Goal: Task Accomplishment & Management: Complete application form

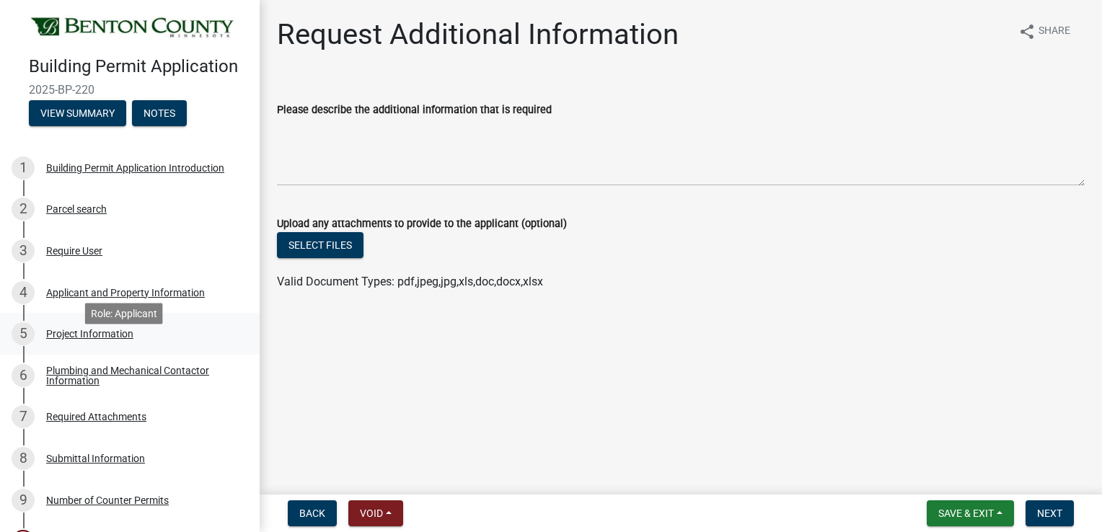
click at [117, 339] on div "Project Information" at bounding box center [89, 334] width 87 height 10
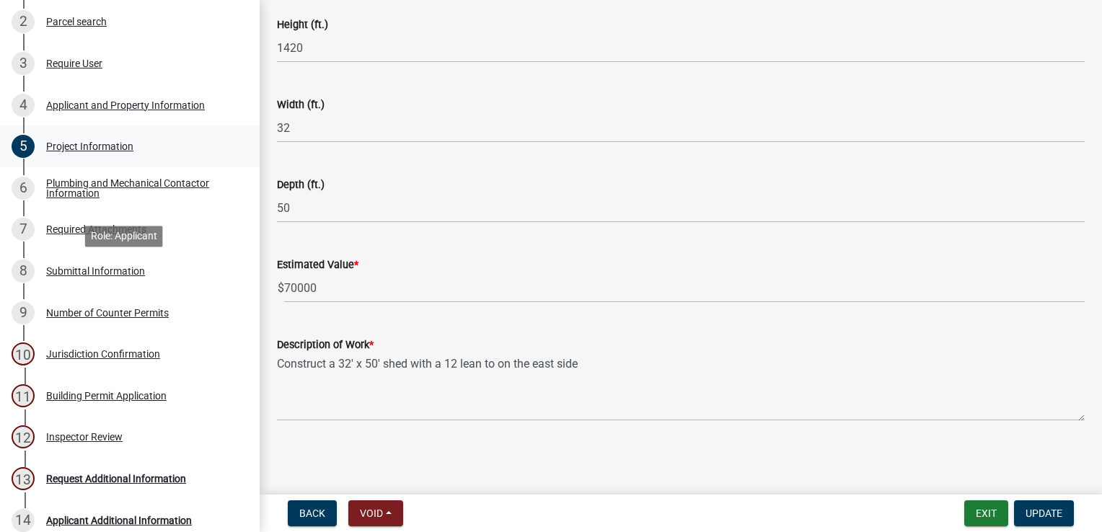
scroll to position [72, 0]
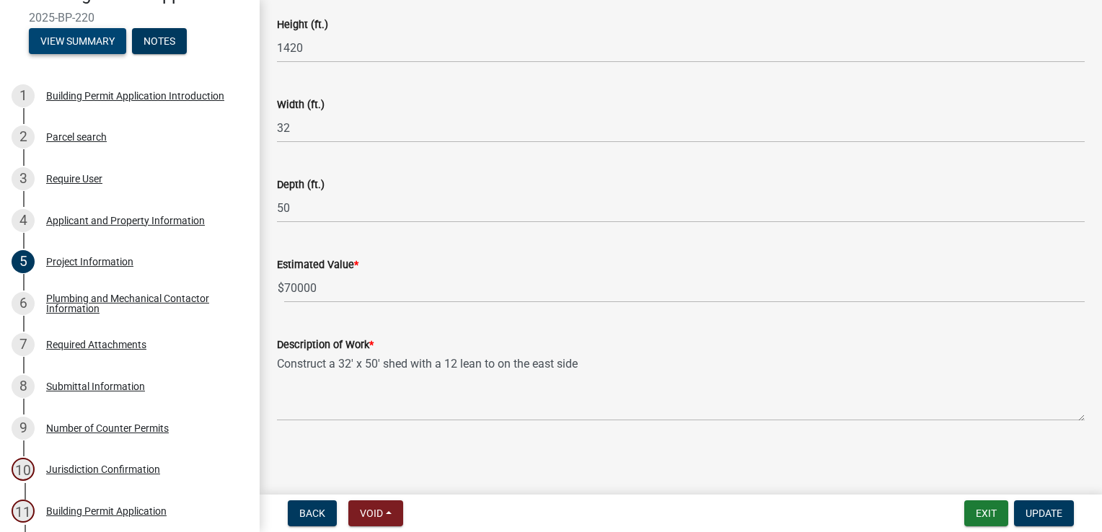
click at [59, 54] on button "View Summary" at bounding box center [77, 41] width 97 height 26
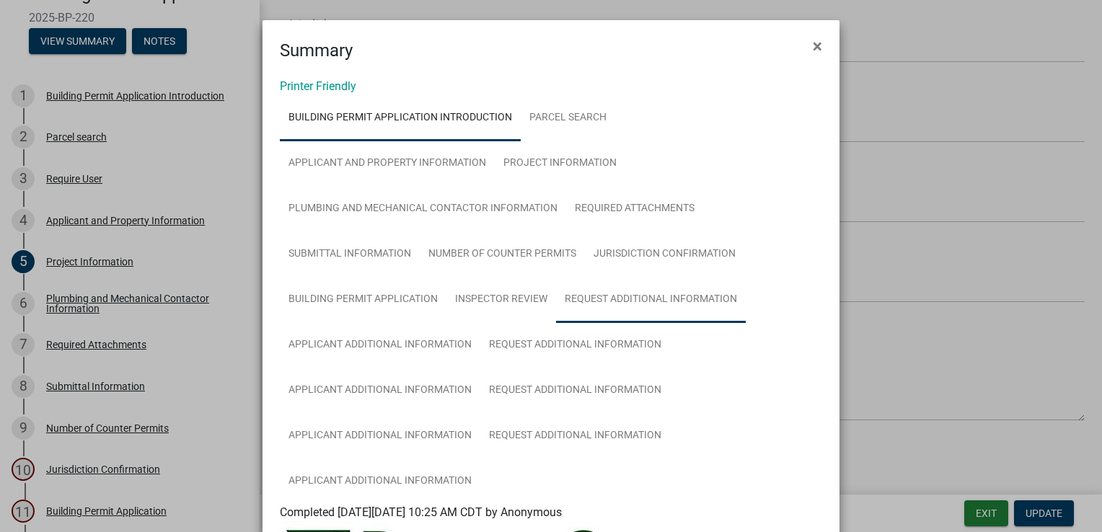
click at [580, 299] on link "Request Additional Information" at bounding box center [651, 300] width 190 height 46
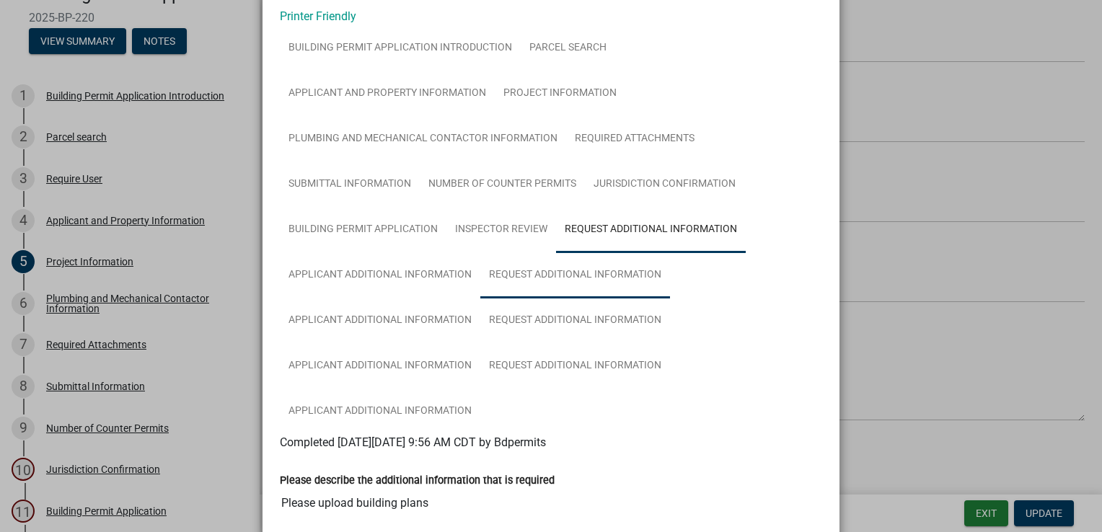
scroll to position [216, 0]
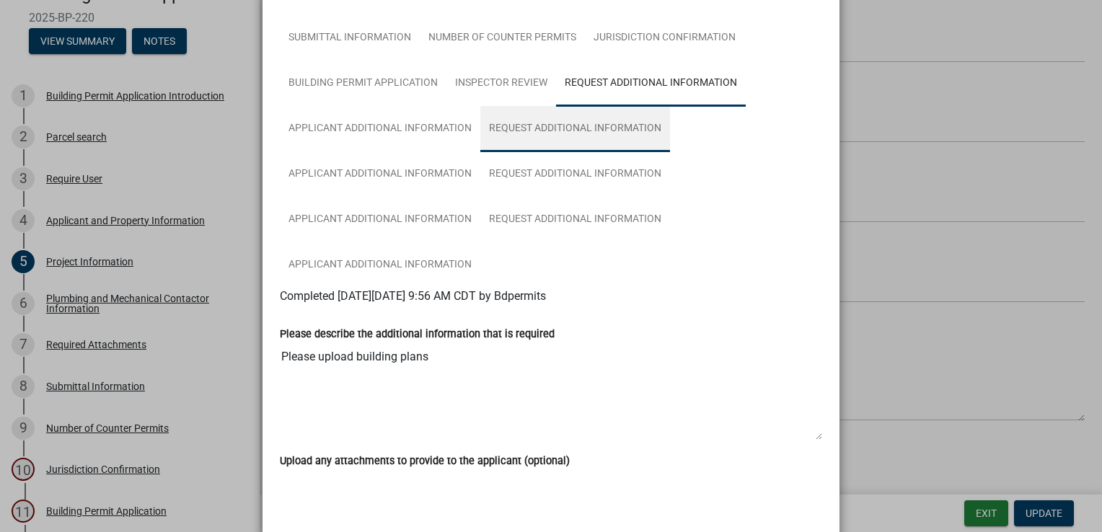
click at [497, 126] on link "Request Additional Information" at bounding box center [575, 129] width 190 height 46
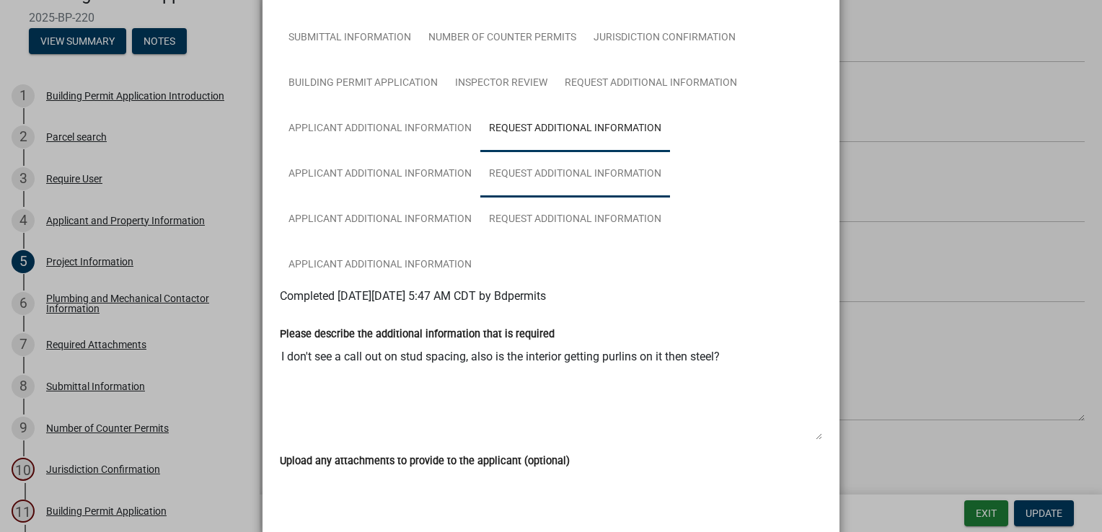
click at [505, 172] on link "Request Additional Information" at bounding box center [575, 174] width 190 height 46
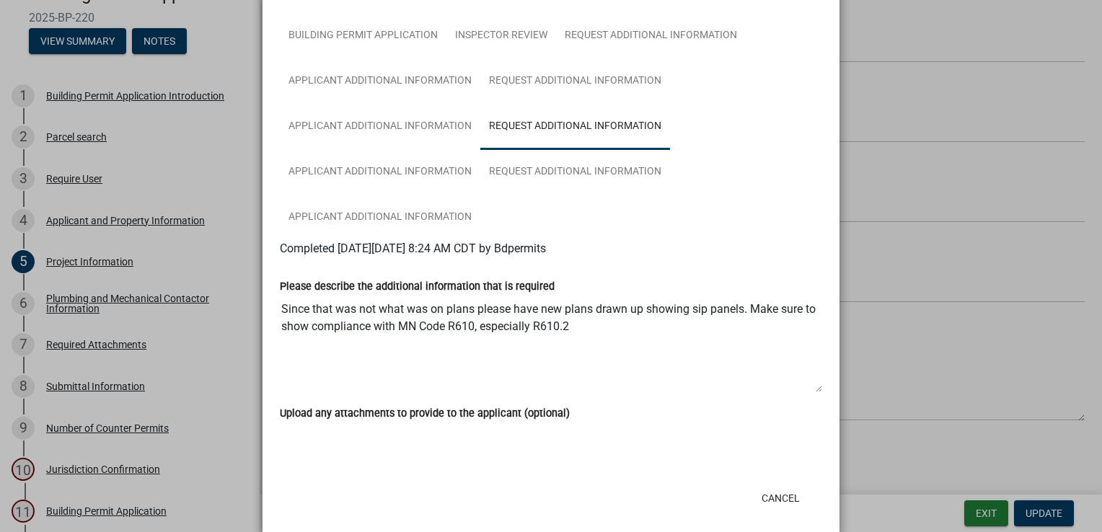
scroll to position [286, 0]
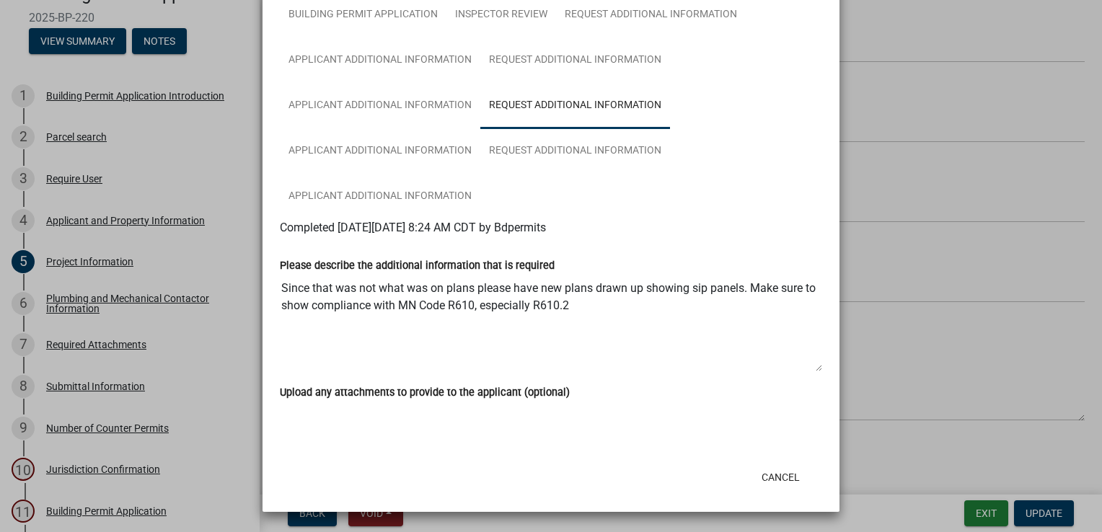
click at [123, 391] on ngb-modal-window "Summary × Printer Friendly Building Permit Application Introduction Parcel sear…" at bounding box center [551, 266] width 1102 height 532
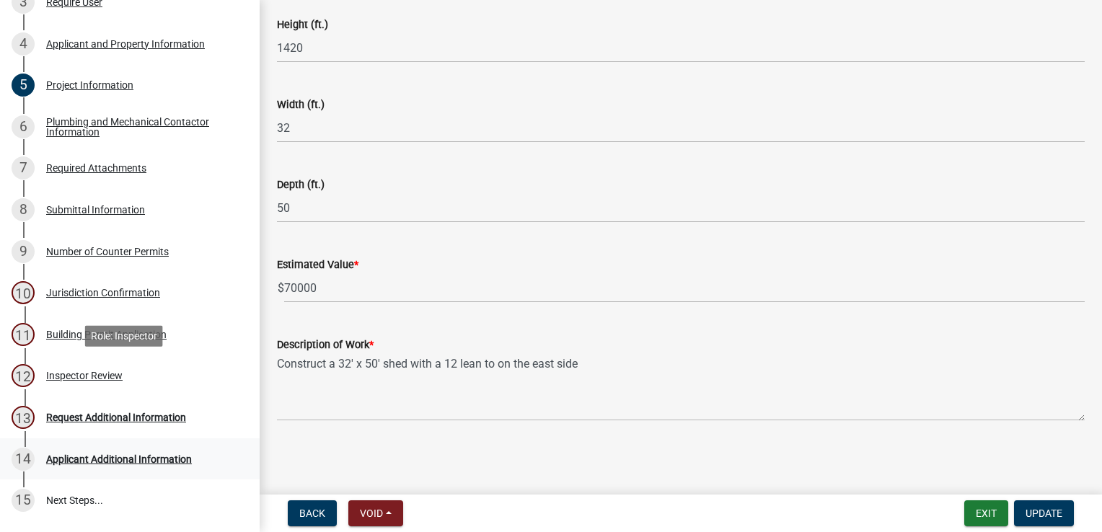
scroll to position [358, 0]
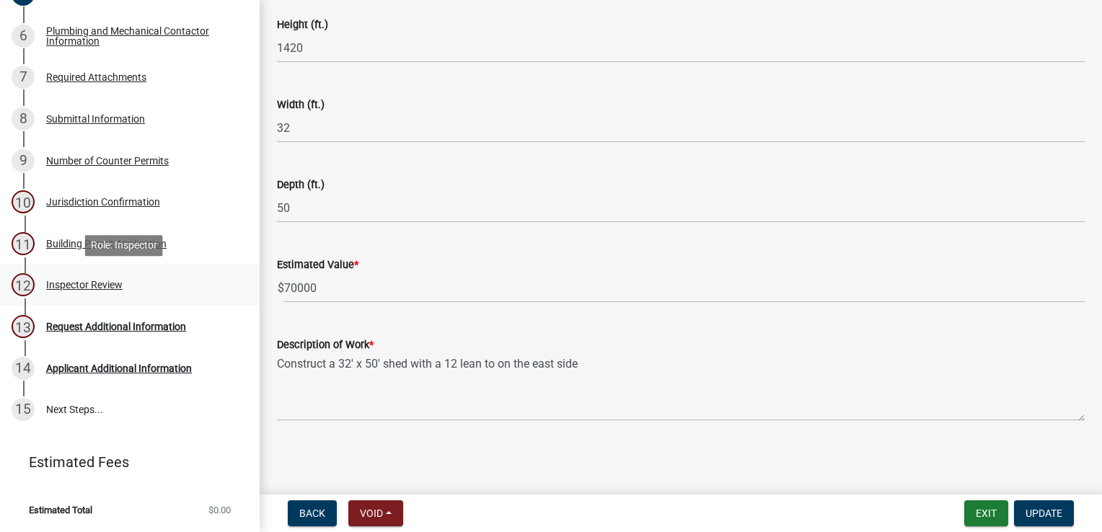
click at [84, 288] on div "Inspector Review" at bounding box center [84, 285] width 76 height 10
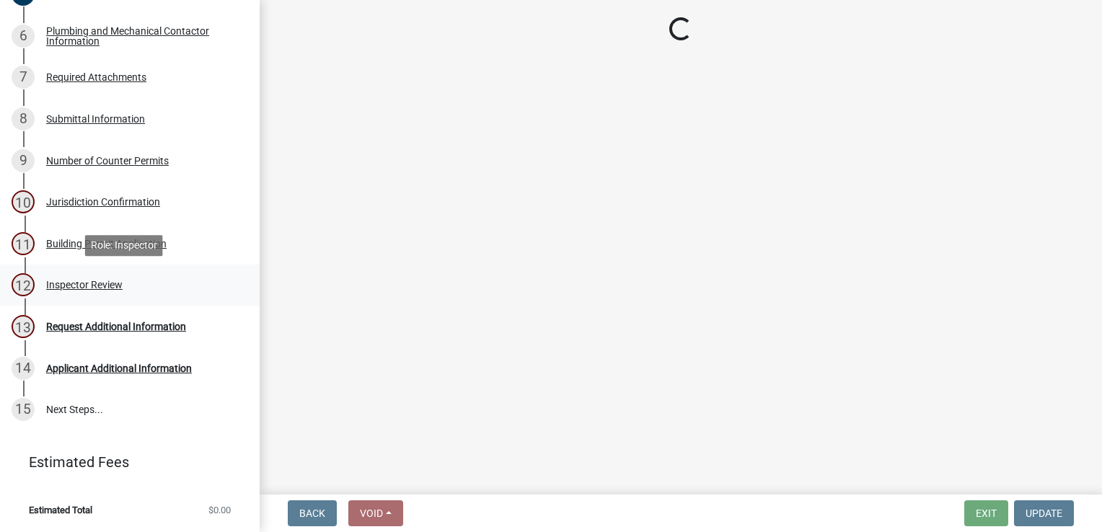
scroll to position [0, 0]
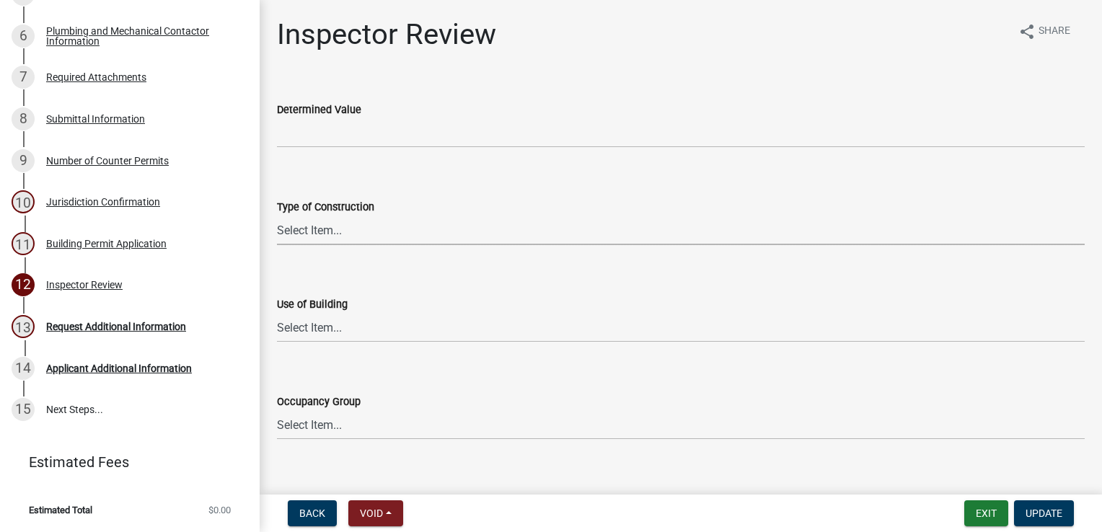
click at [317, 218] on select "Select Item... I-A [PERSON_NAME]-A II-B III-A III-B IV V-A V-B" at bounding box center [681, 231] width 808 height 30
click at [277, 216] on select "Select Item... I-A [PERSON_NAME]-A II-B III-A III-B IV V-A V-B" at bounding box center [681, 231] width 808 height 30
select select "94a12757-2a59-4079-8756-dca9431867ef"
click at [322, 333] on select "Select Item... IBC IRC" at bounding box center [681, 328] width 808 height 30
click at [277, 313] on select "Select Item... IBC IRC" at bounding box center [681, 328] width 808 height 30
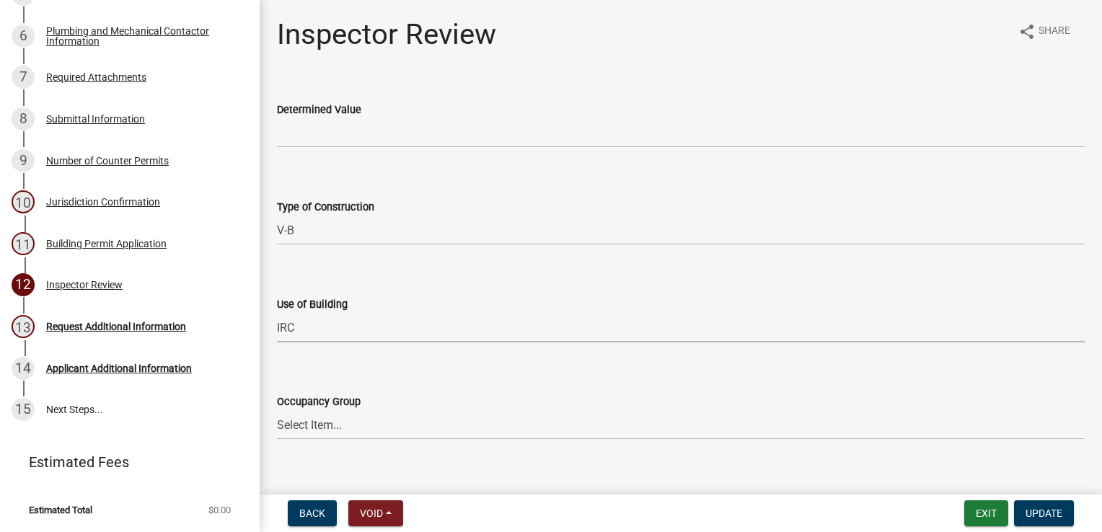
select select "6dc0760e-8c08-4580-9fe9-6a7ebc6918b6"
click at [305, 428] on select "Select Item... IRC 1 IRC 2 IRC 3 IRC 4 A-1 A-2 A-3 A-4 B F-1 F-2 H-1 H-2 H-3 H-…" at bounding box center [681, 425] width 808 height 30
click at [277, 410] on select "Select Item... IRC 1 IRC 2 IRC 3 IRC 4 A-1 A-2 A-3 A-4 B F-1 F-2 H-1 H-2 H-3 H-…" at bounding box center [681, 425] width 808 height 30
select select "0198996b-7c5b-4e1d-9fce-5545e98e8655"
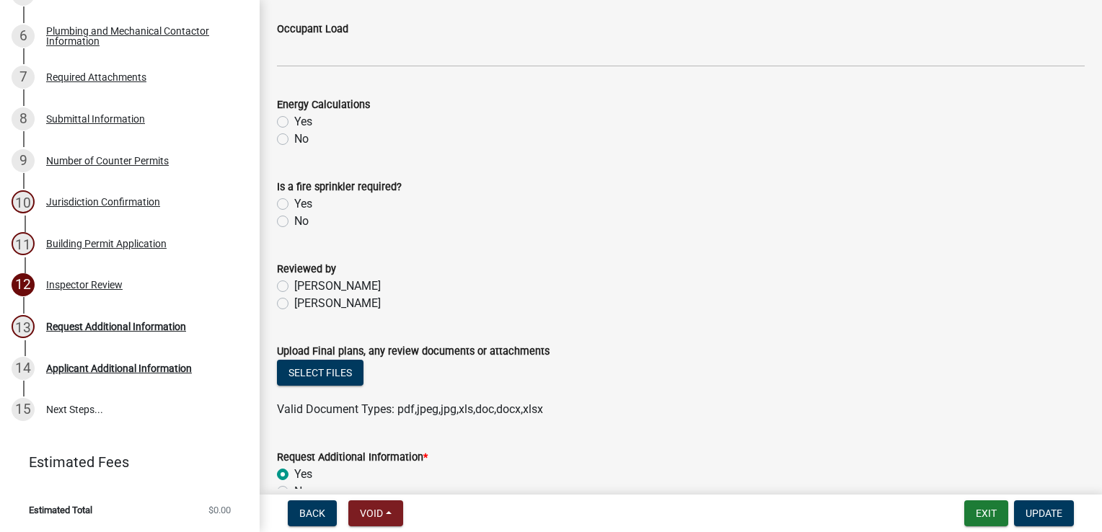
scroll to position [649, 0]
click at [294, 303] on label "[PERSON_NAME]" at bounding box center [337, 302] width 87 height 17
click at [294, 303] on input "[PERSON_NAME]" at bounding box center [298, 298] width 9 height 9
radio input "true"
click at [330, 374] on button "Select files" at bounding box center [320, 371] width 87 height 26
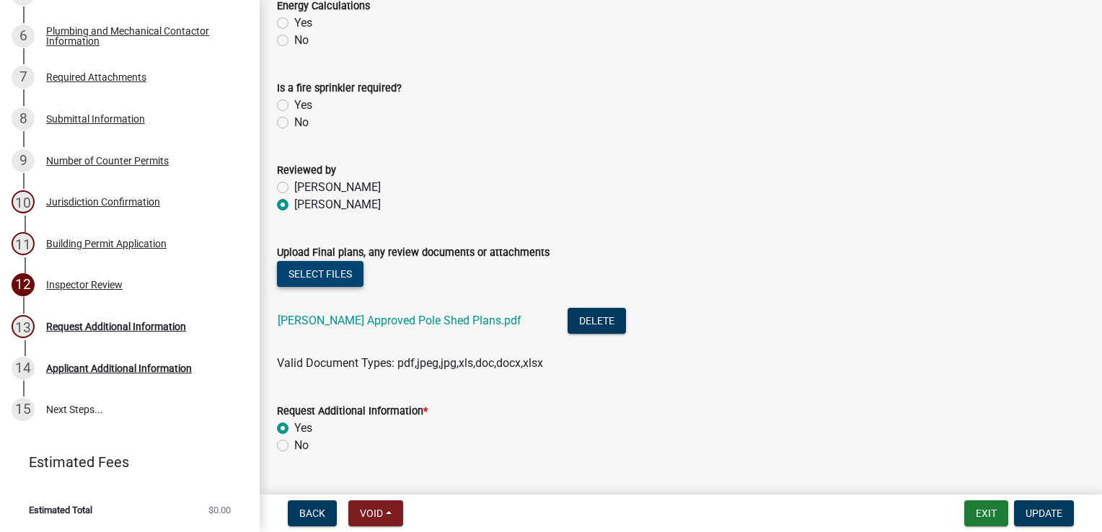
scroll to position [780, 0]
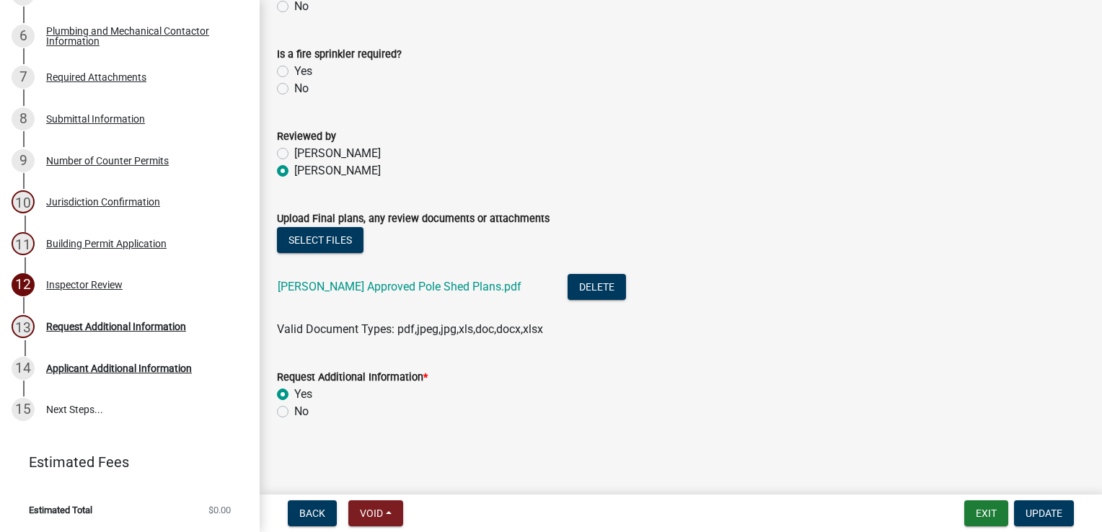
click at [294, 405] on label "No" at bounding box center [301, 411] width 14 height 17
click at [294, 405] on input "No" at bounding box center [298, 407] width 9 height 9
radio input "true"
click at [1026, 509] on span "Update" at bounding box center [1044, 514] width 37 height 12
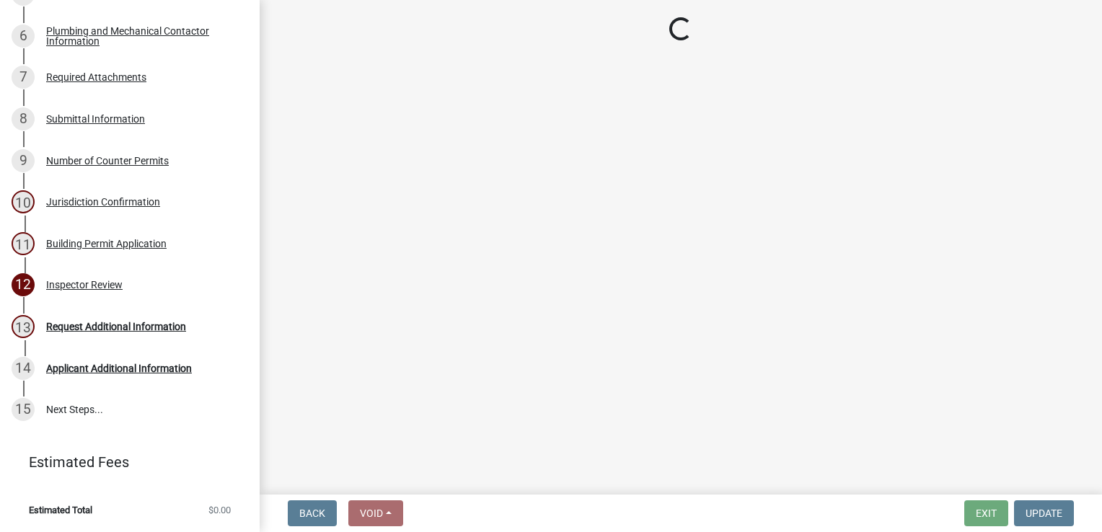
scroll to position [525, 0]
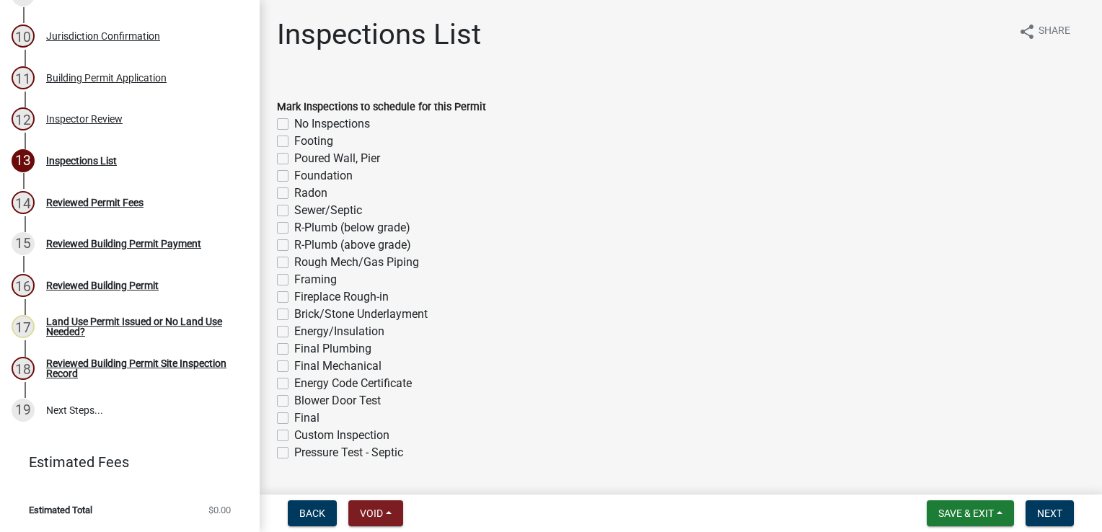
click at [294, 138] on label "Footing" at bounding box center [313, 141] width 39 height 17
click at [294, 138] on input "Footing" at bounding box center [298, 137] width 9 height 9
checkbox input "true"
checkbox input "false"
checkbox input "true"
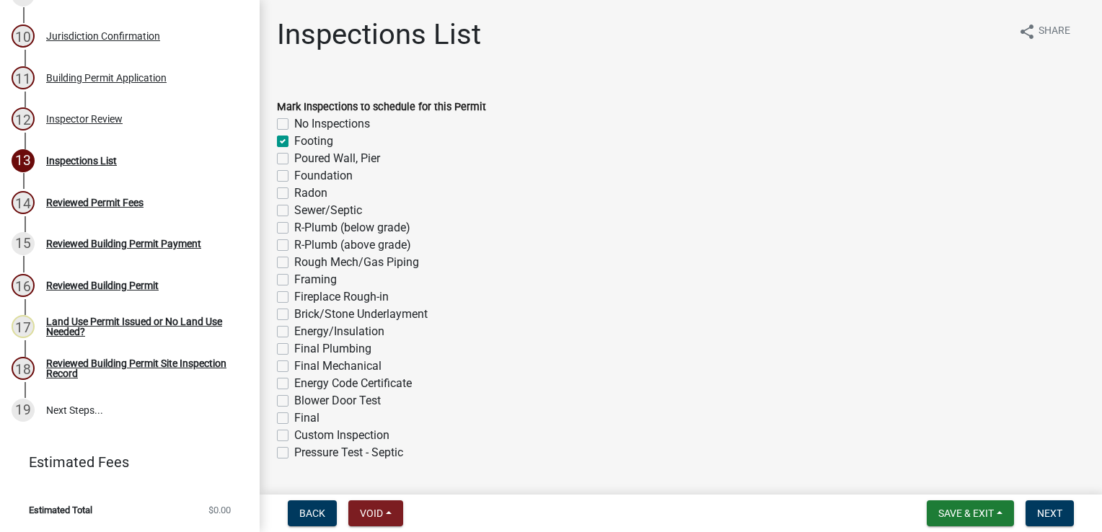
checkbox input "false"
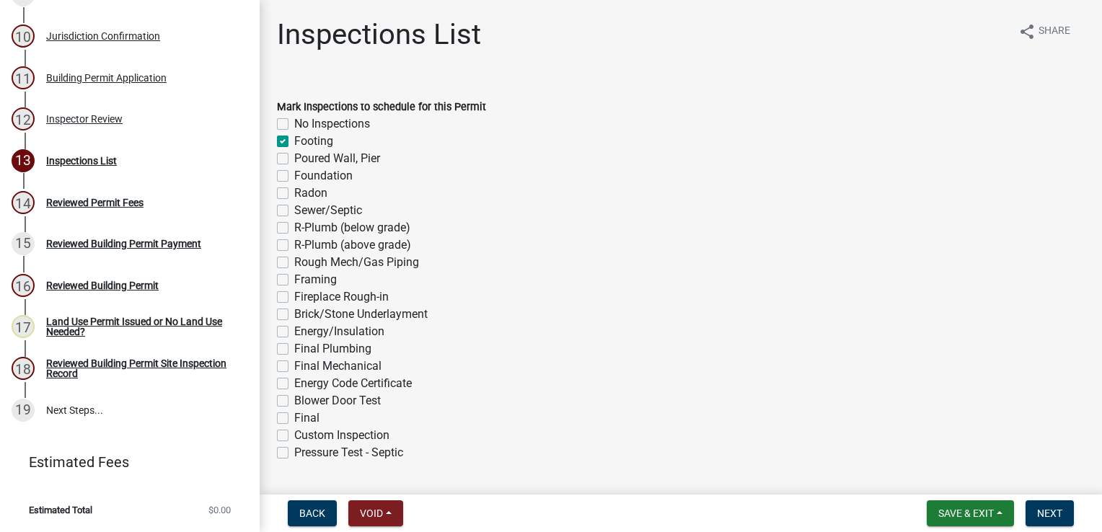
checkbox input "false"
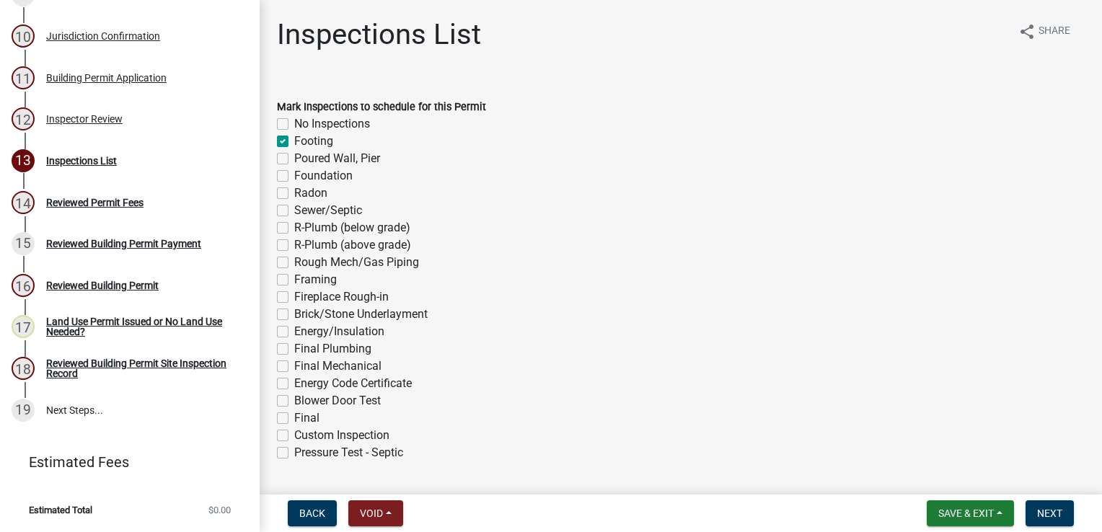
checkbox input "false"
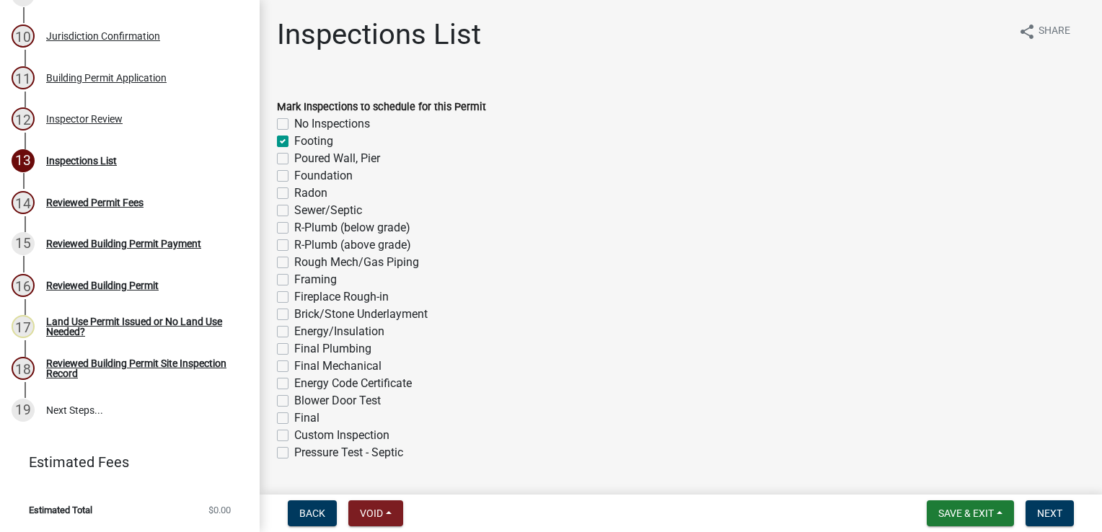
checkbox input "false"
click at [294, 176] on label "Foundation" at bounding box center [323, 175] width 58 height 17
click at [294, 176] on input "Foundation" at bounding box center [298, 171] width 9 height 9
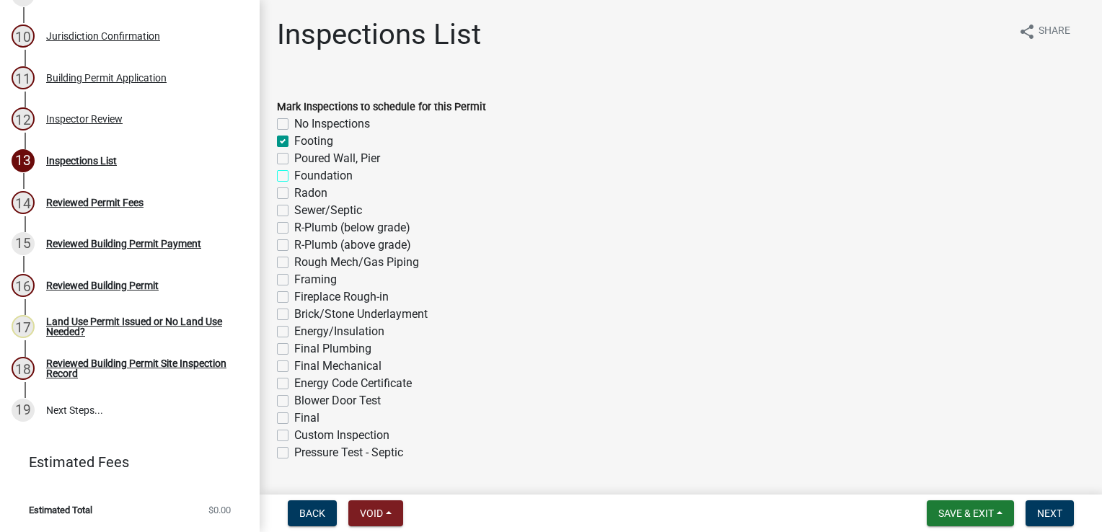
checkbox input "true"
checkbox input "false"
checkbox input "true"
checkbox input "false"
checkbox input "true"
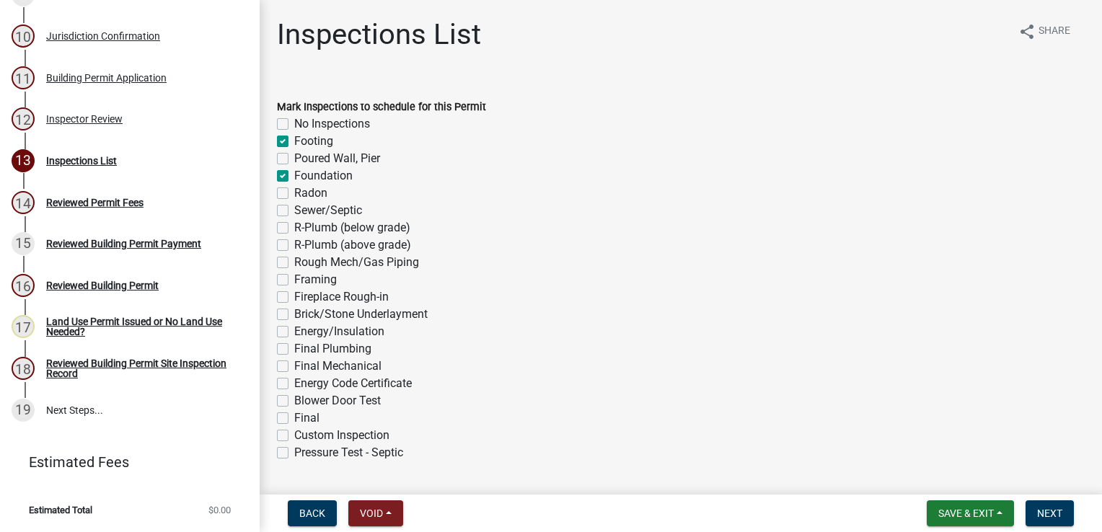
checkbox input "false"
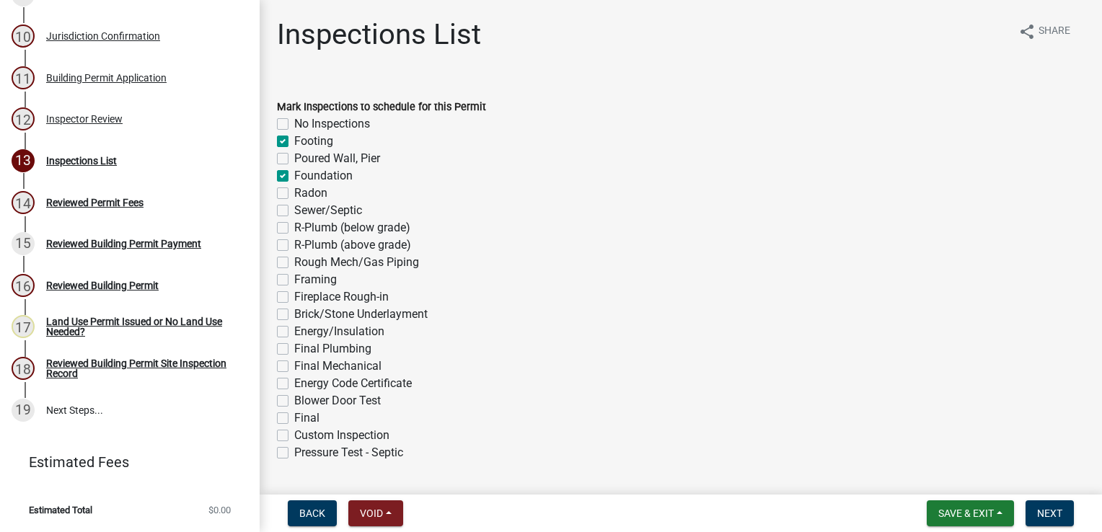
checkbox input "false"
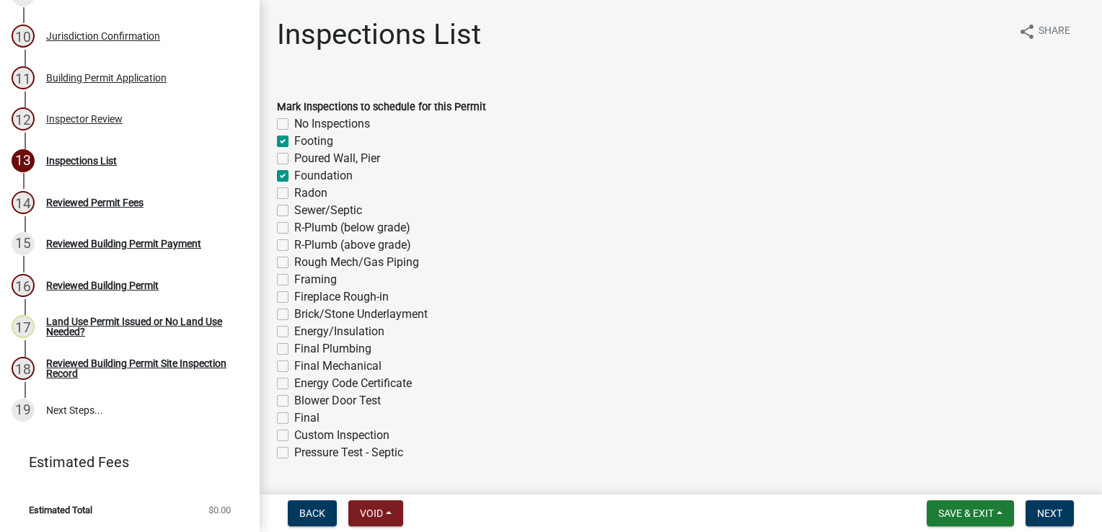
checkbox input "false"
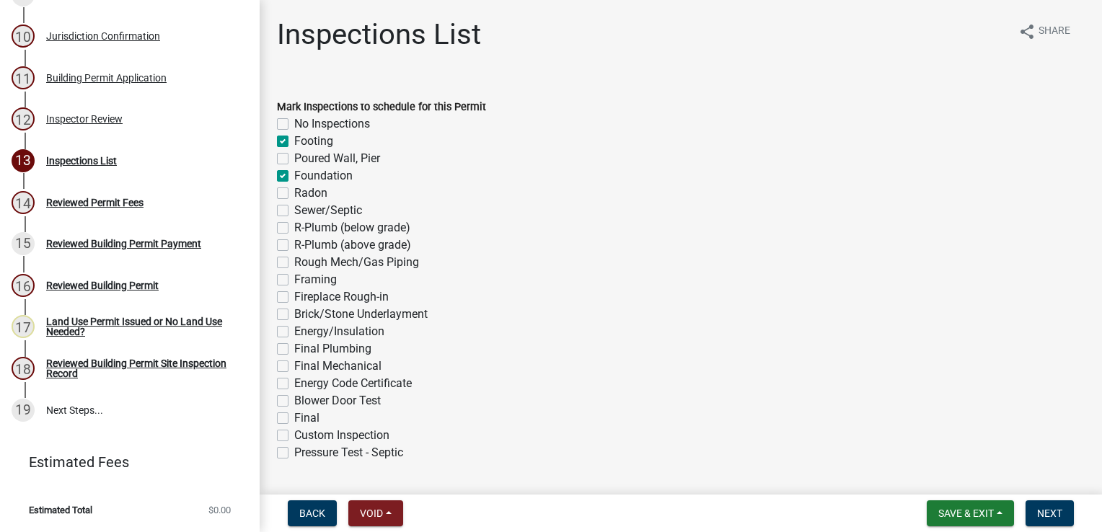
checkbox input "false"
click at [294, 278] on label "Framing" at bounding box center [315, 279] width 43 height 17
click at [294, 278] on input "Framing" at bounding box center [298, 275] width 9 height 9
checkbox input "true"
checkbox input "false"
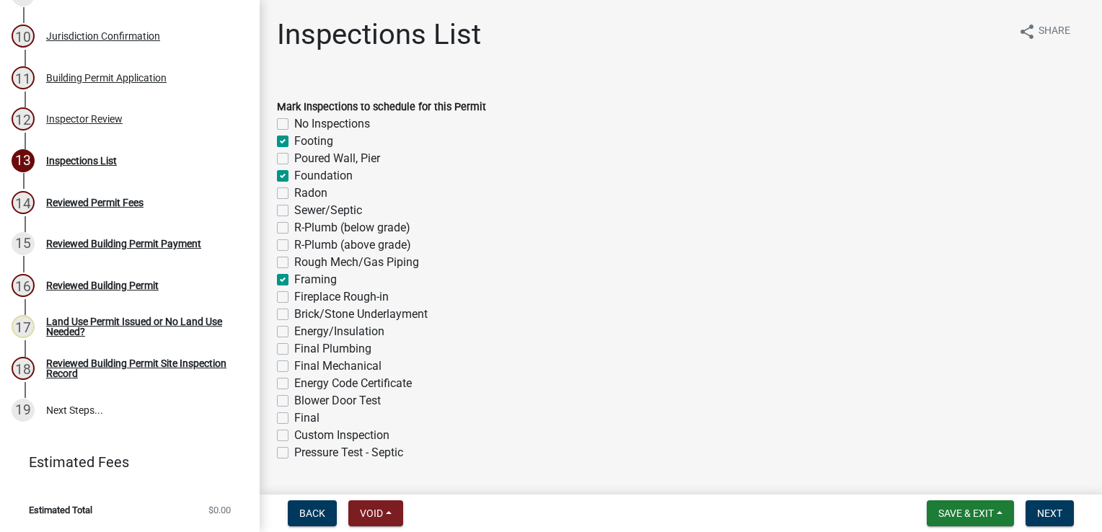
checkbox input "true"
checkbox input "false"
checkbox input "true"
checkbox input "false"
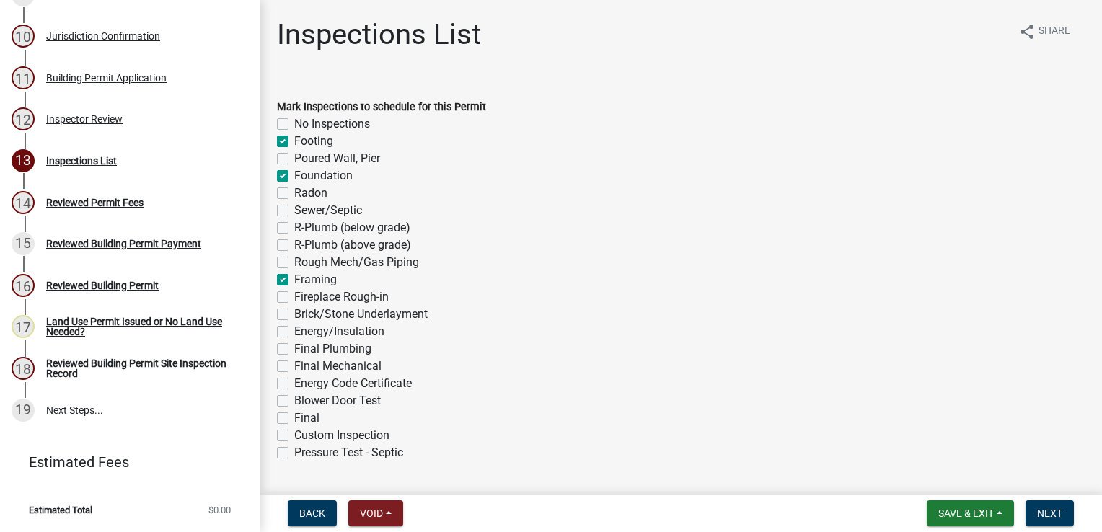
checkbox input "false"
checkbox input "true"
checkbox input "false"
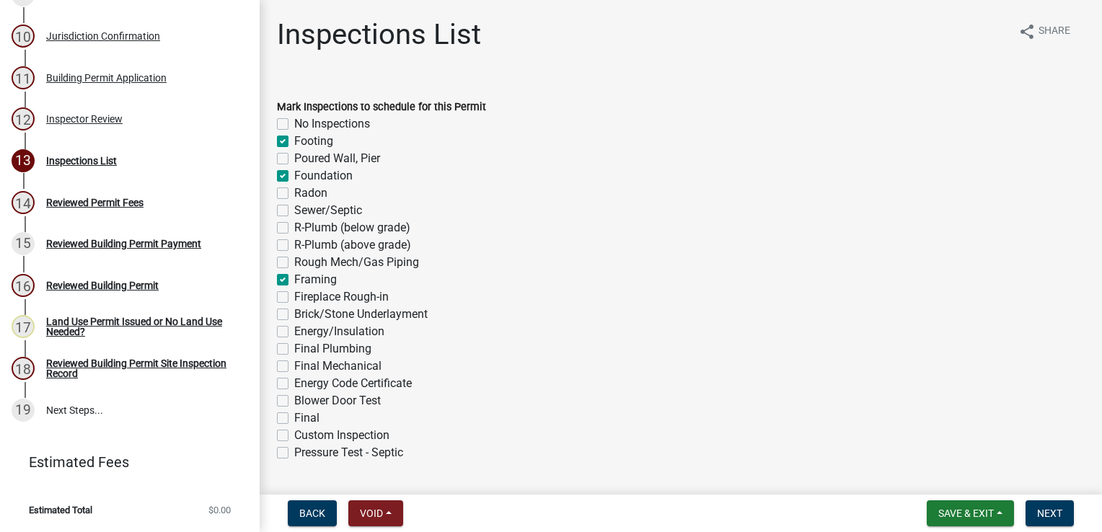
checkbox input "false"
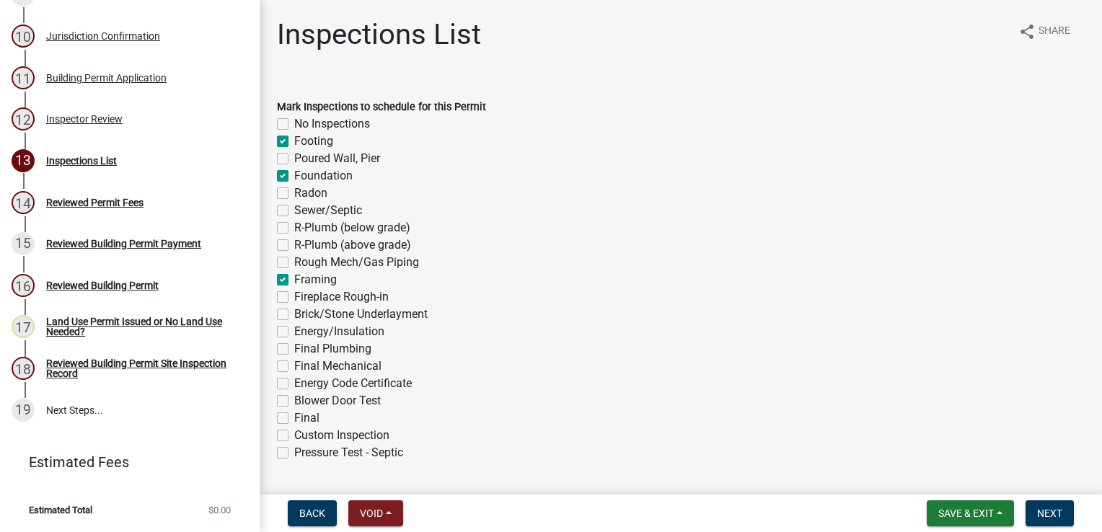
checkbox input "false"
click at [294, 330] on label "Energy/Insulation" at bounding box center [339, 331] width 90 height 17
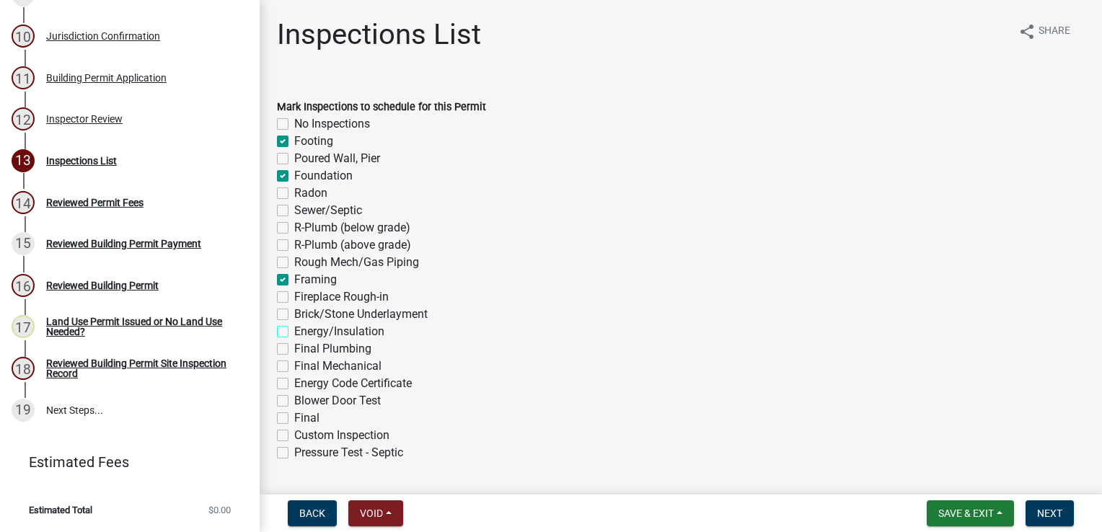
click at [294, 330] on input "Energy/Insulation" at bounding box center [298, 327] width 9 height 9
checkbox input "true"
checkbox input "false"
checkbox input "true"
checkbox input "false"
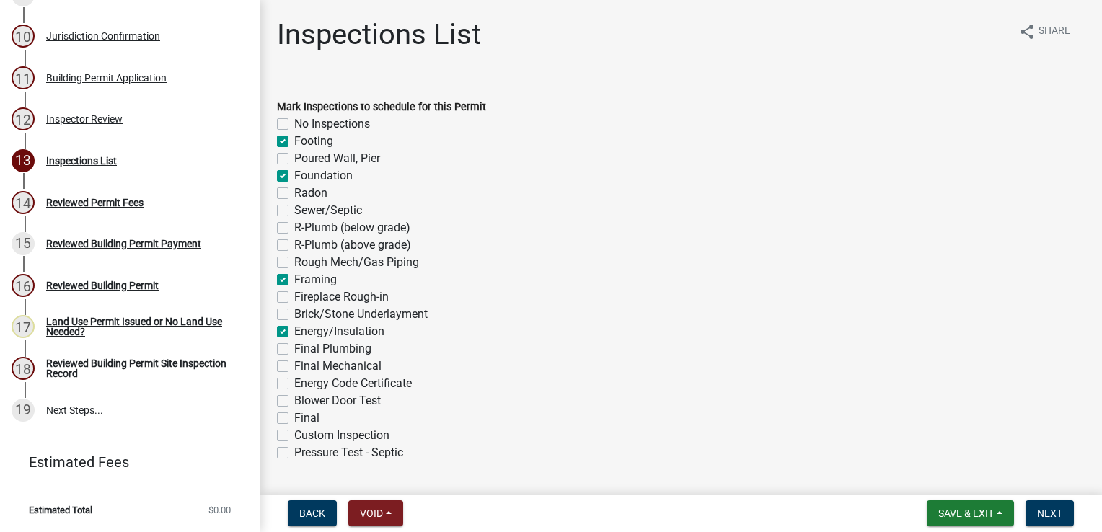
checkbox input "true"
checkbox input "false"
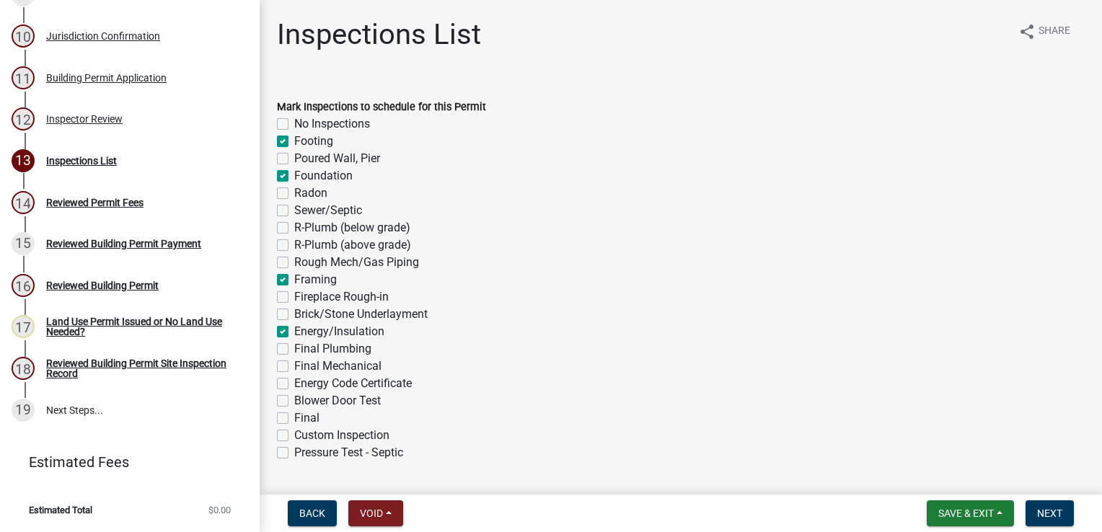
checkbox input "false"
checkbox input "true"
checkbox input "false"
checkbox input "true"
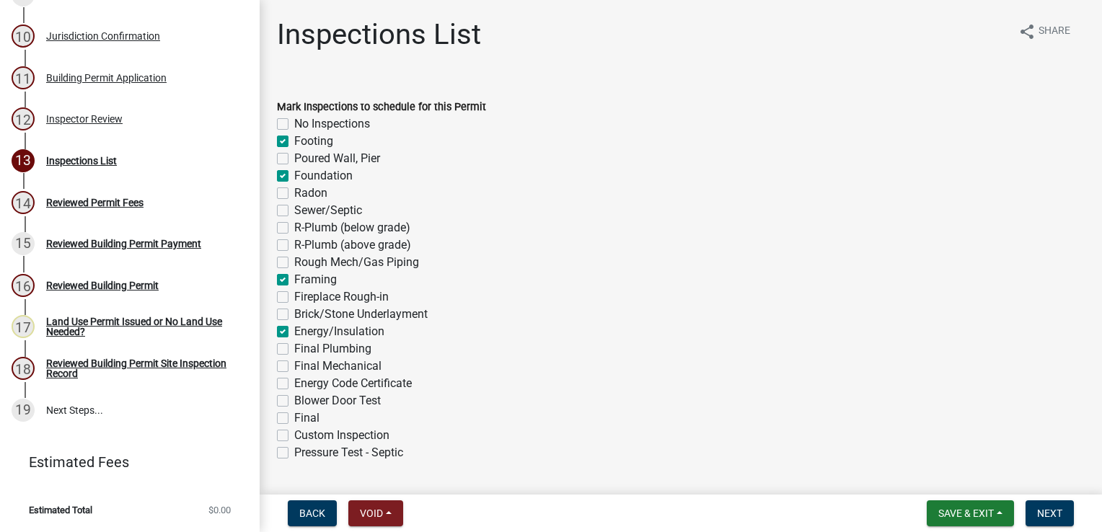
checkbox input "false"
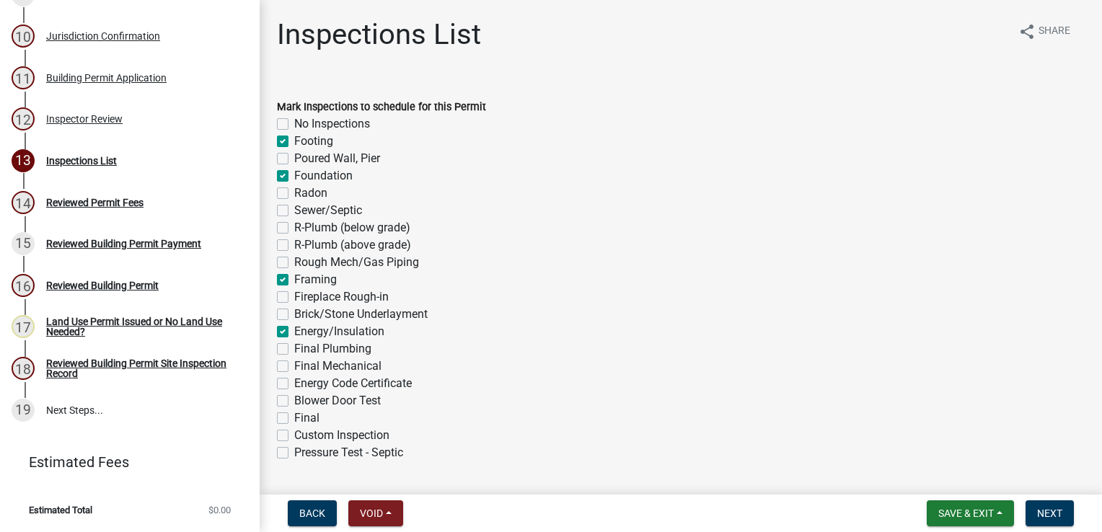
checkbox input "false"
click at [294, 420] on label "Final" at bounding box center [306, 418] width 25 height 17
click at [294, 419] on input "Final" at bounding box center [298, 414] width 9 height 9
checkbox input "true"
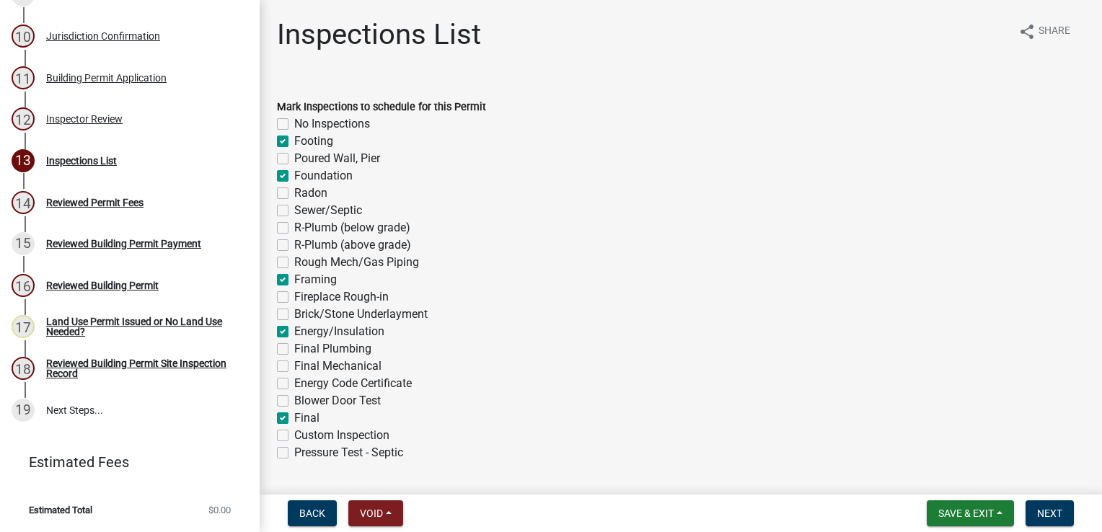
checkbox input "false"
checkbox input "true"
checkbox input "false"
checkbox input "true"
checkbox input "false"
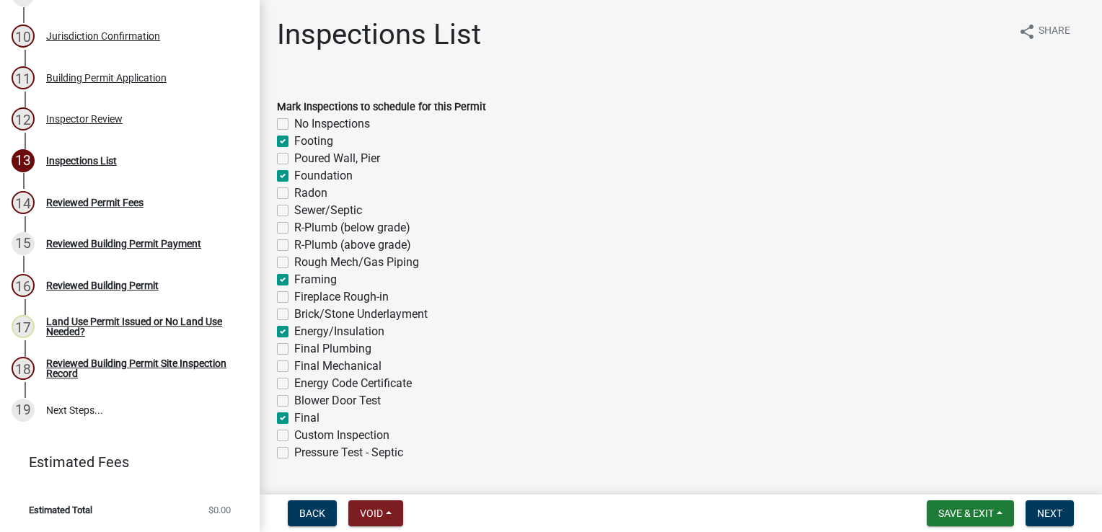
checkbox input "false"
checkbox input "true"
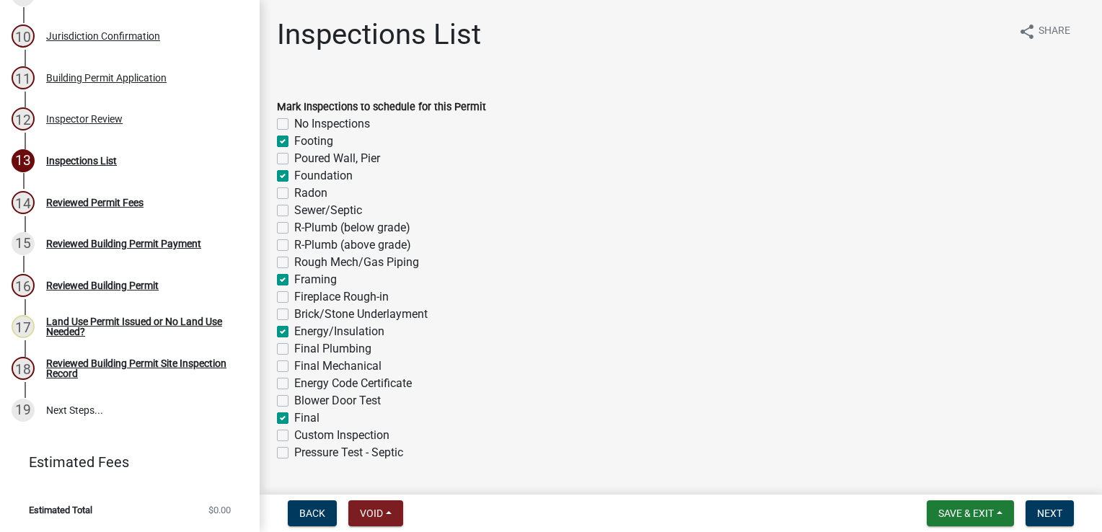
checkbox input "false"
checkbox input "true"
checkbox input "false"
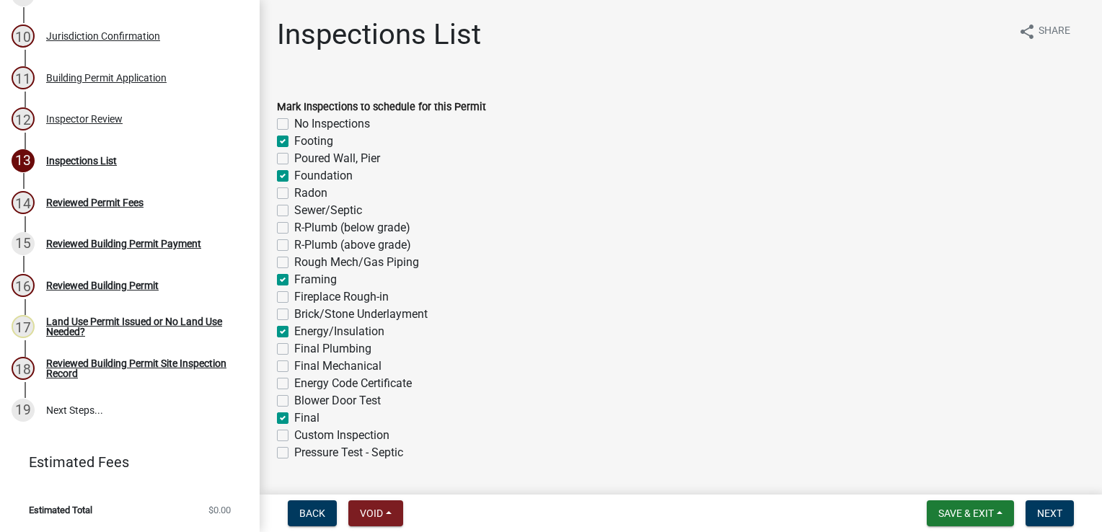
checkbox input "false"
checkbox input "true"
checkbox input "false"
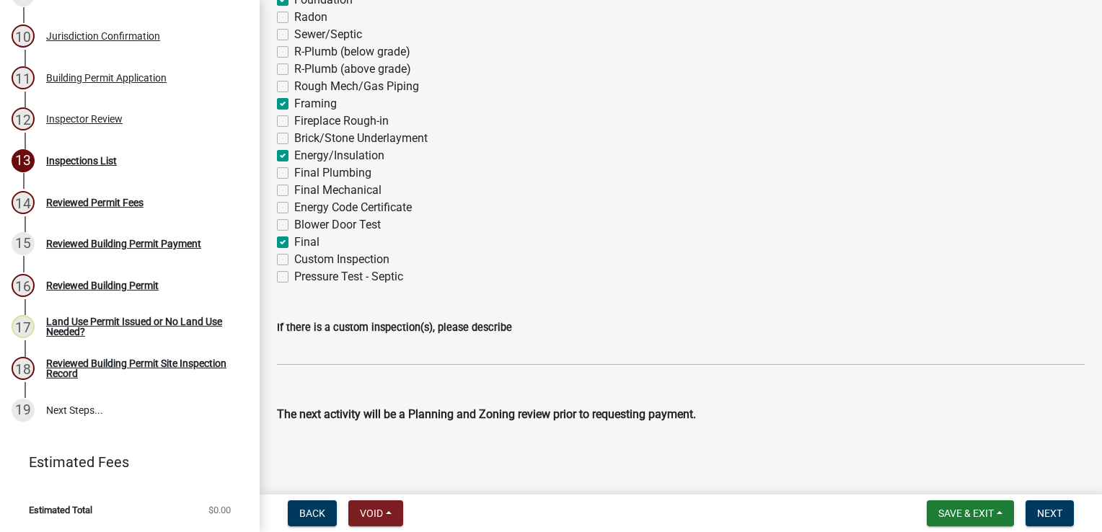
scroll to position [177, 0]
click at [1059, 521] on button "Next" at bounding box center [1050, 514] width 48 height 26
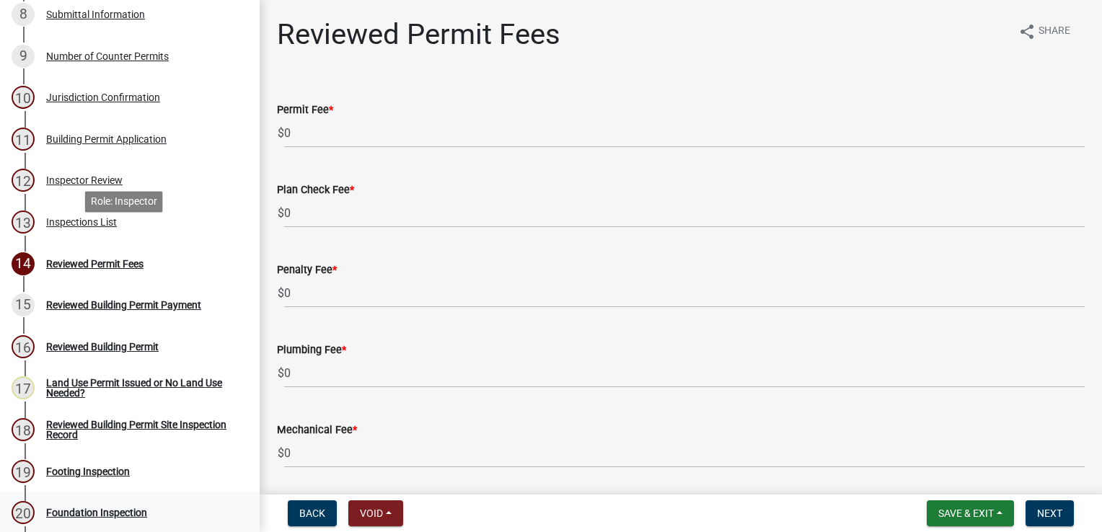
scroll to position [372, 0]
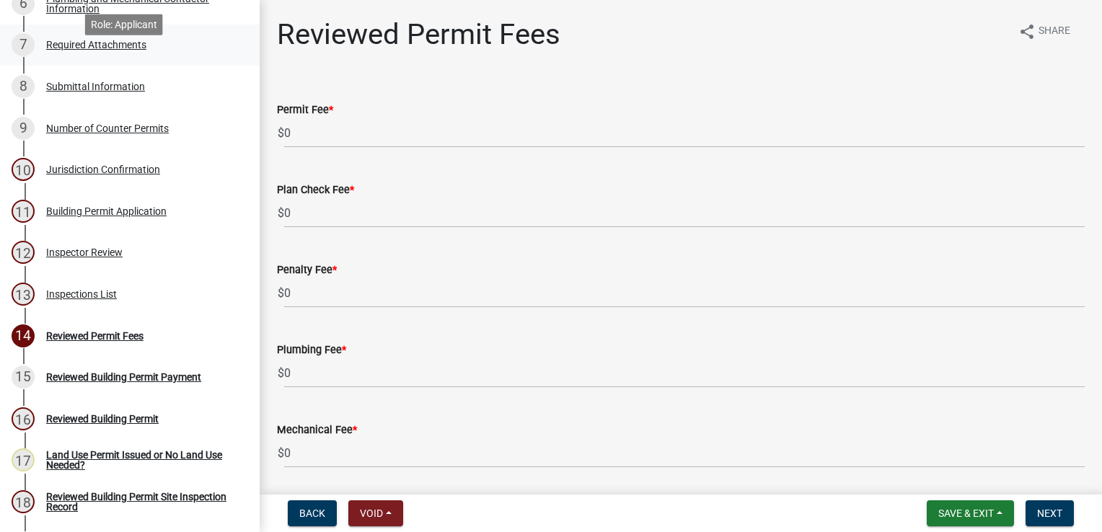
click at [113, 56] on div "7 Required Attachments" at bounding box center [124, 44] width 225 height 23
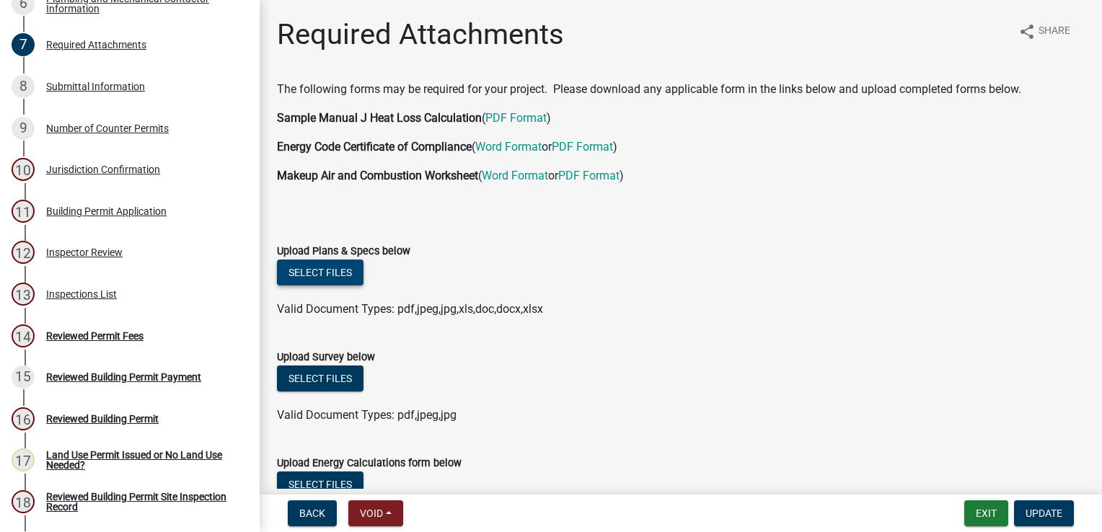
click at [304, 265] on button "Select files" at bounding box center [320, 273] width 87 height 26
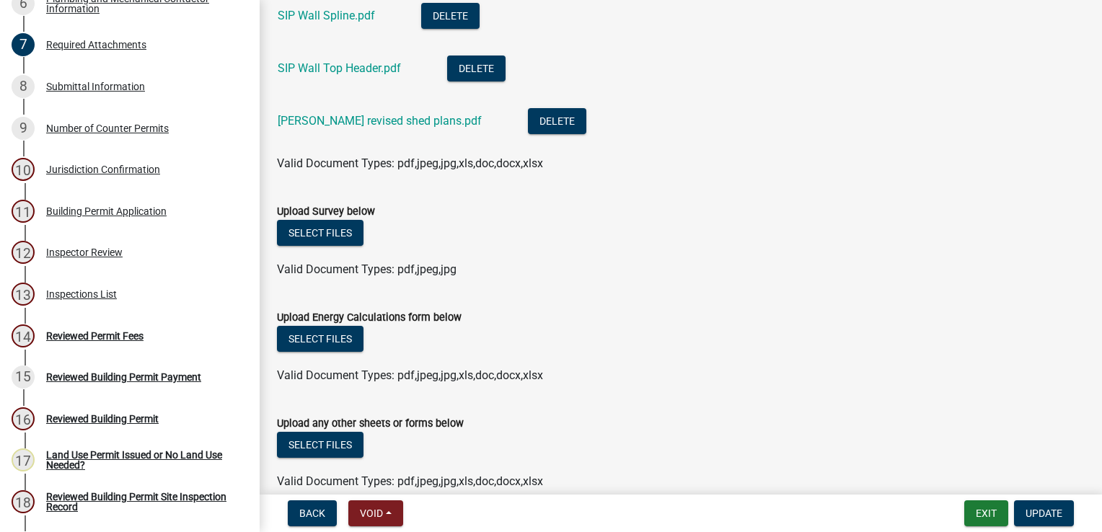
scroll to position [584, 0]
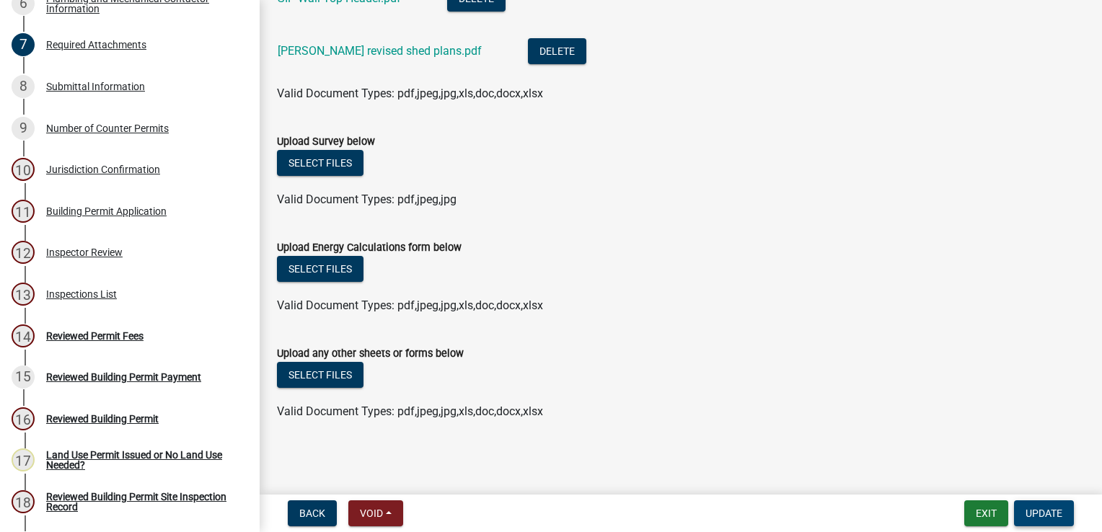
click at [1050, 517] on span "Update" at bounding box center [1044, 514] width 37 height 12
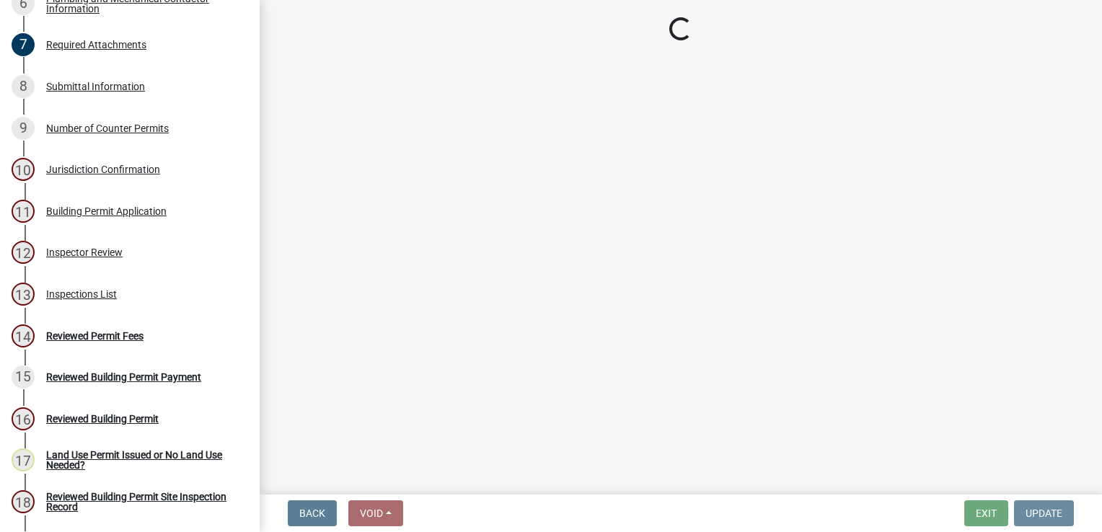
scroll to position [0, 0]
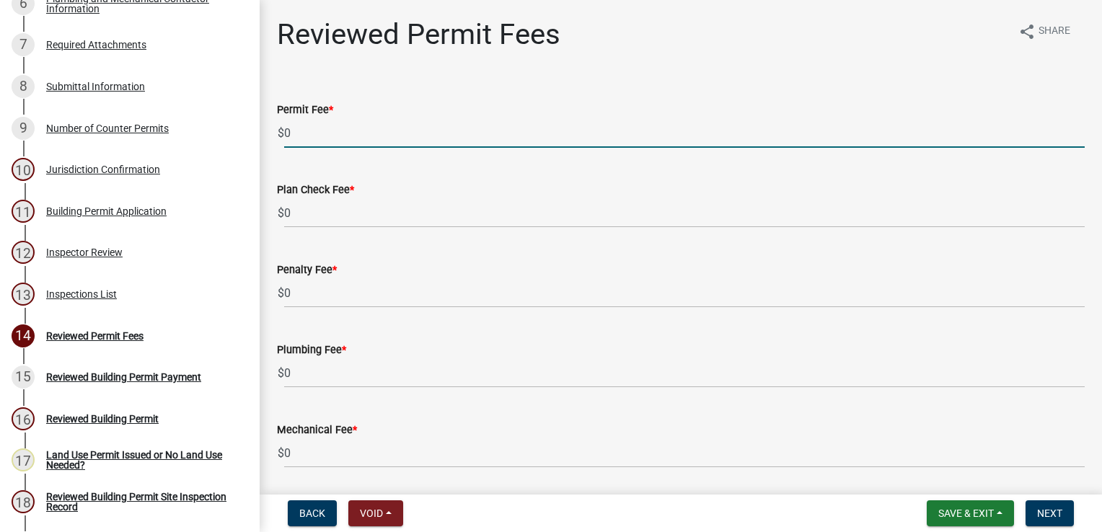
click at [314, 133] on input "0" at bounding box center [684, 133] width 801 height 30
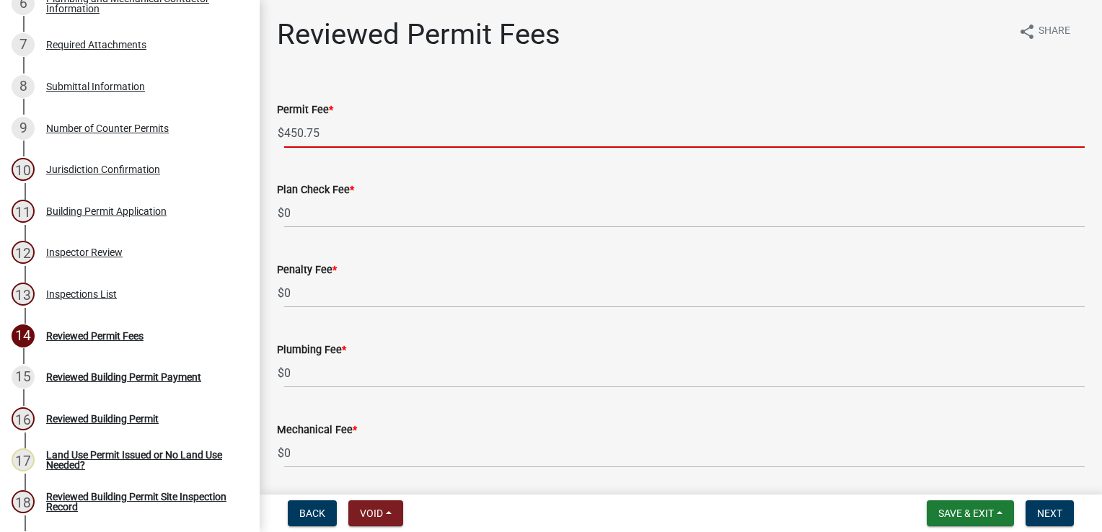
type input "450.75"
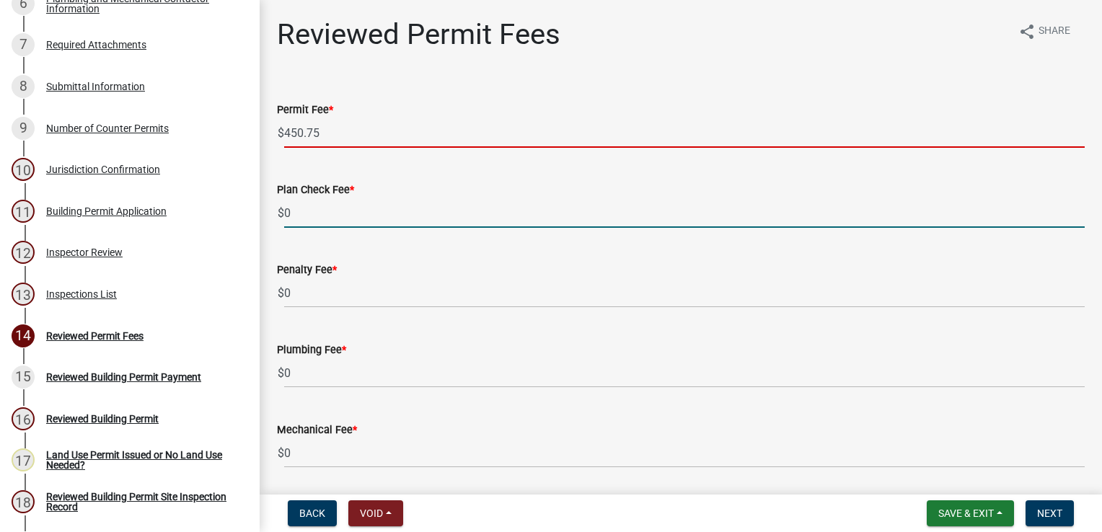
click at [313, 207] on input "0" at bounding box center [684, 213] width 801 height 30
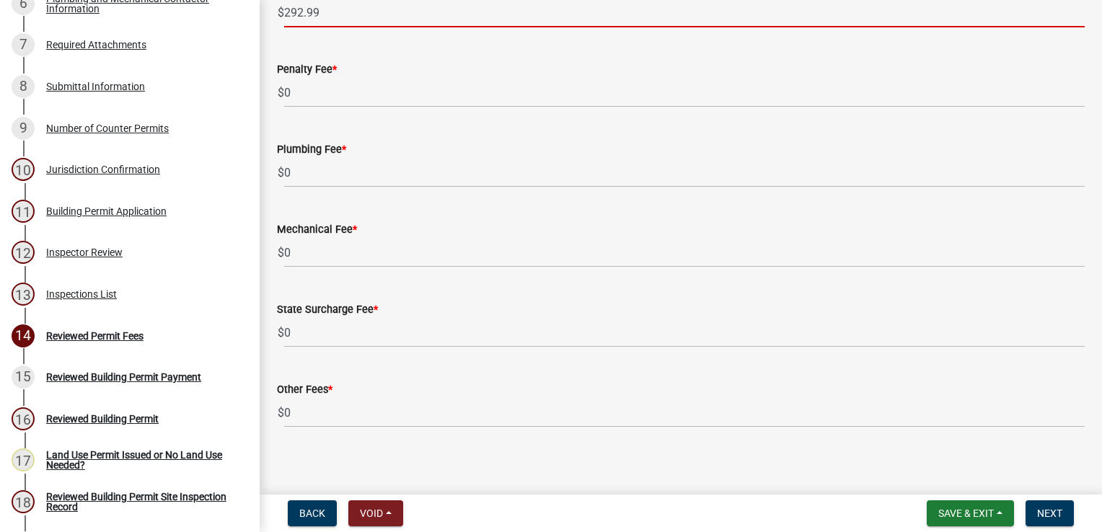
scroll to position [208, 0]
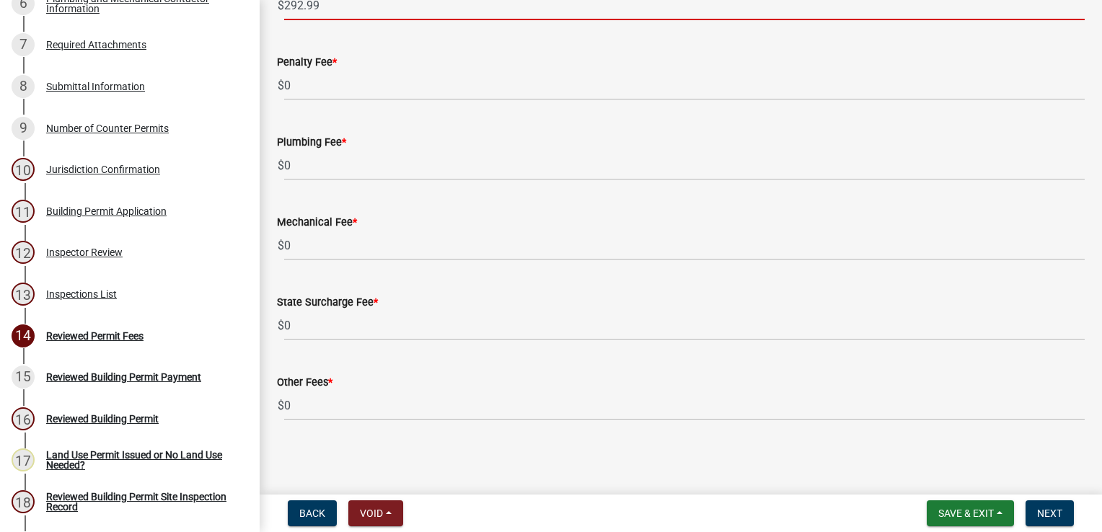
type input "292.99"
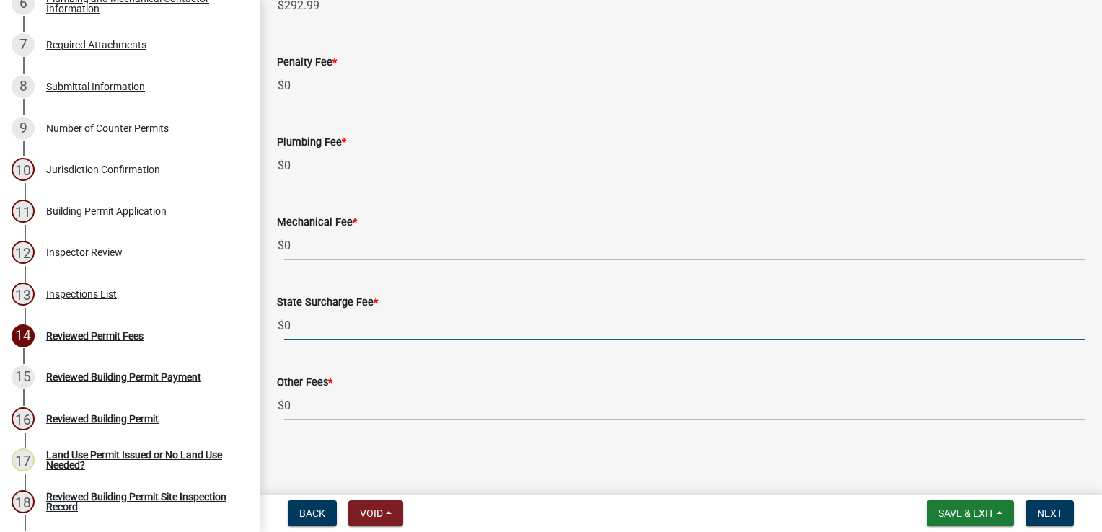
click at [326, 327] on input "0" at bounding box center [684, 326] width 801 height 30
type input "35"
click at [1052, 515] on span "Next" at bounding box center [1049, 514] width 25 height 12
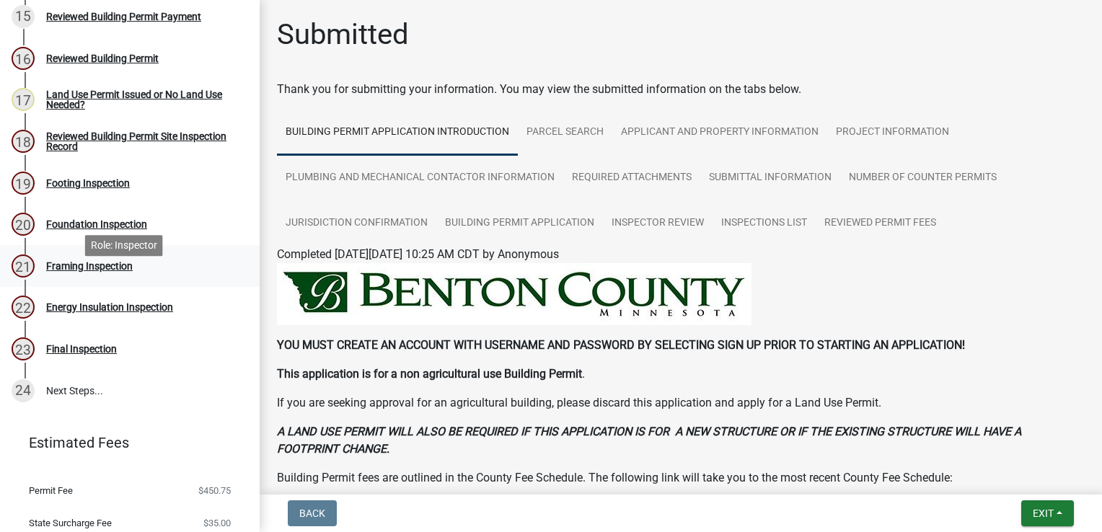
scroll to position [830, 0]
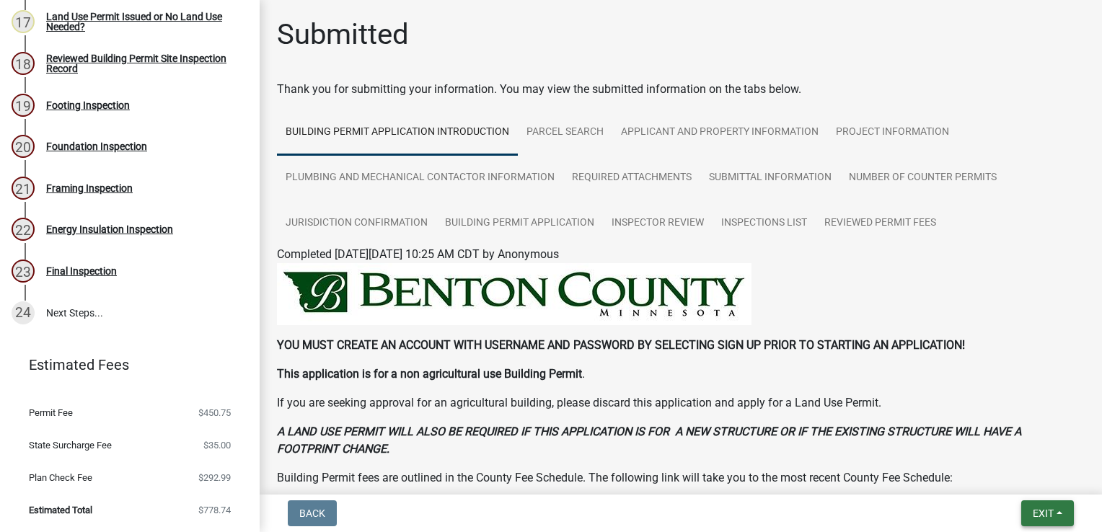
click at [1035, 521] on button "Exit" at bounding box center [1047, 514] width 53 height 26
click at [1024, 478] on button "Save & Exit" at bounding box center [1016, 476] width 115 height 35
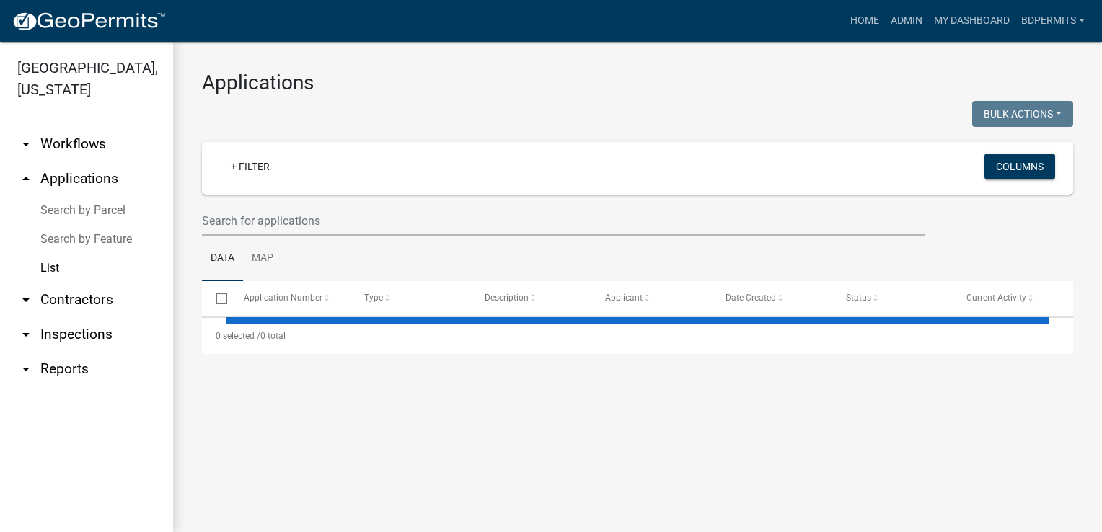
select select "3: 100"
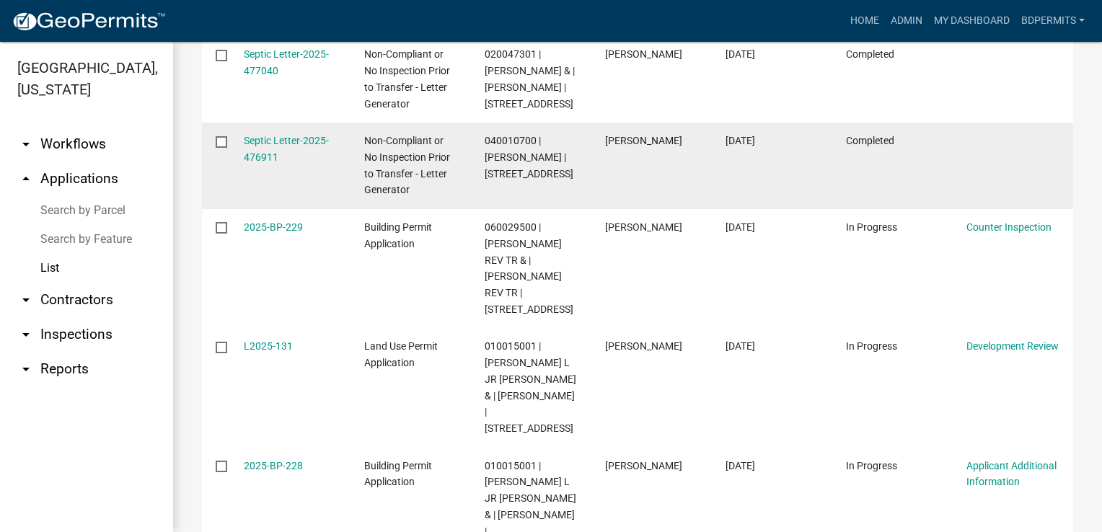
scroll to position [505, 0]
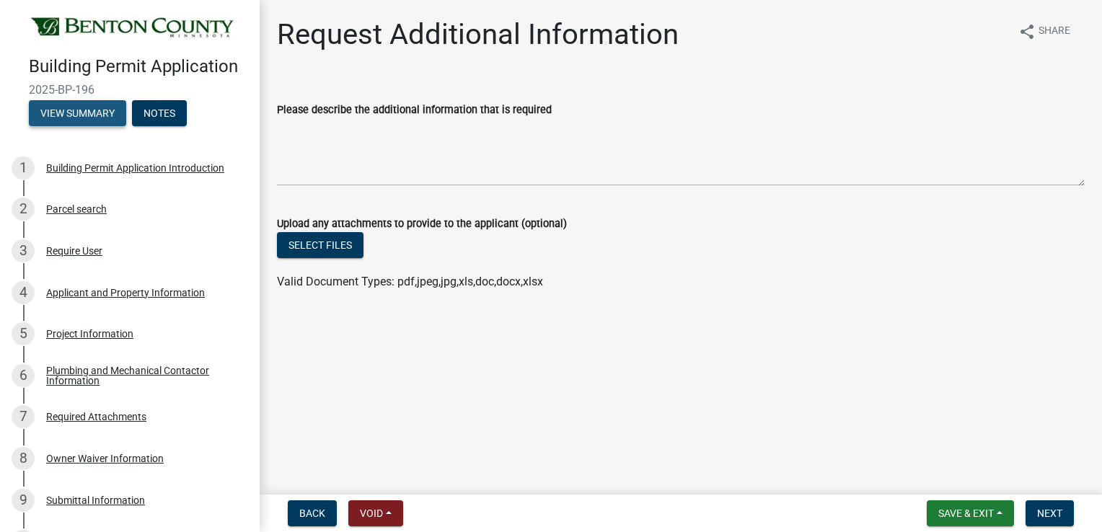
click at [84, 126] on button "View Summary" at bounding box center [77, 113] width 97 height 26
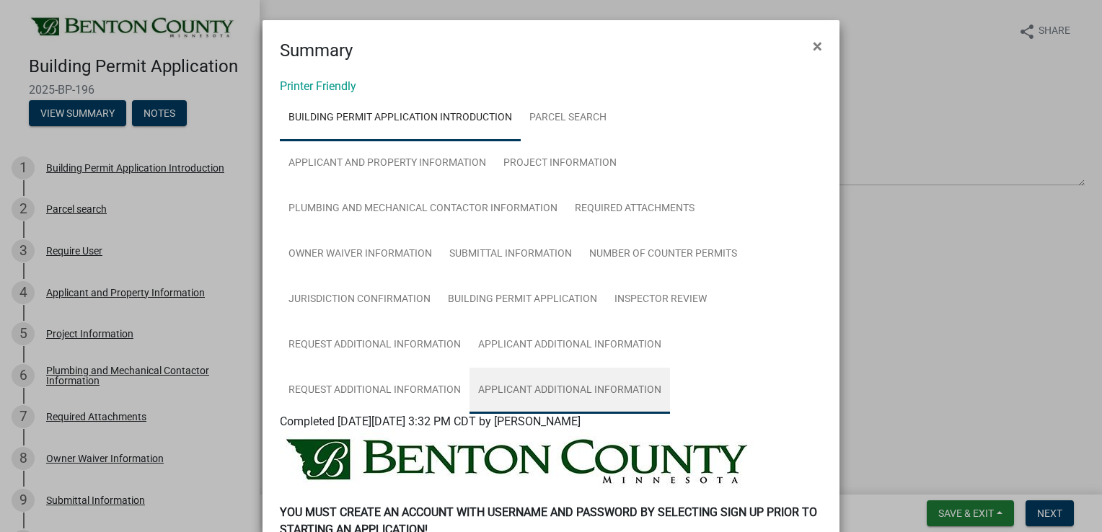
drag, startPoint x: 525, startPoint y: 392, endPoint x: 534, endPoint y: 389, distance: 10.0
click at [525, 392] on link "Applicant Additional Information" at bounding box center [570, 391] width 201 height 46
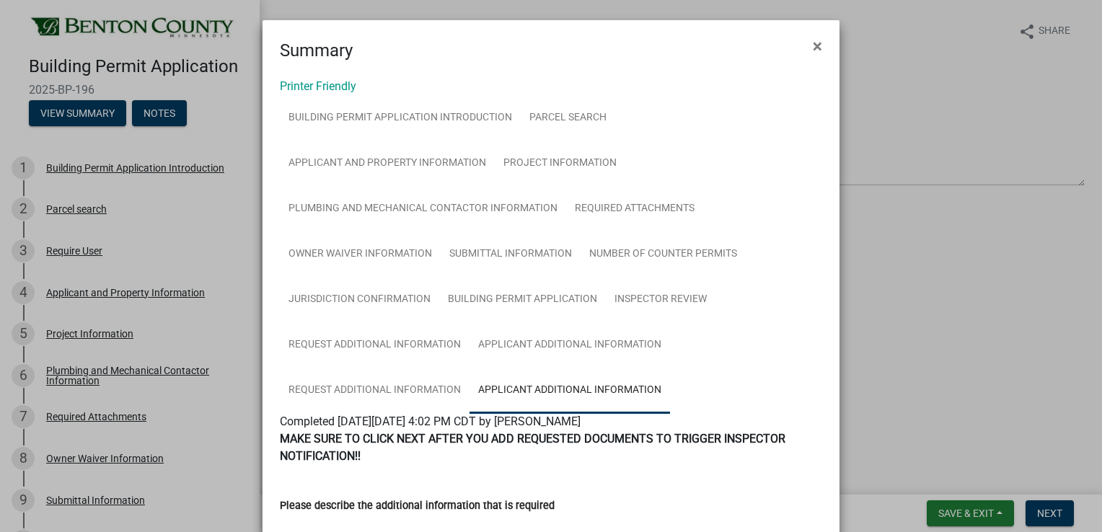
scroll to position [361, 0]
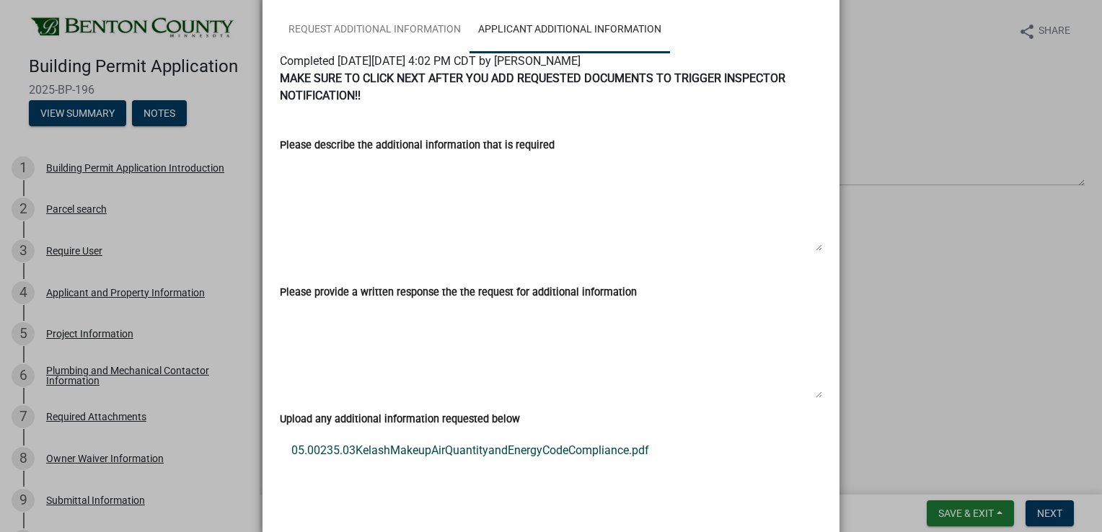
click at [472, 452] on link "05.00235.03KelashMakeupAirQuantityandEnergyCodeCompliance.pdf" at bounding box center [551, 451] width 542 height 35
